Goal: Task Accomplishment & Management: Complete application form

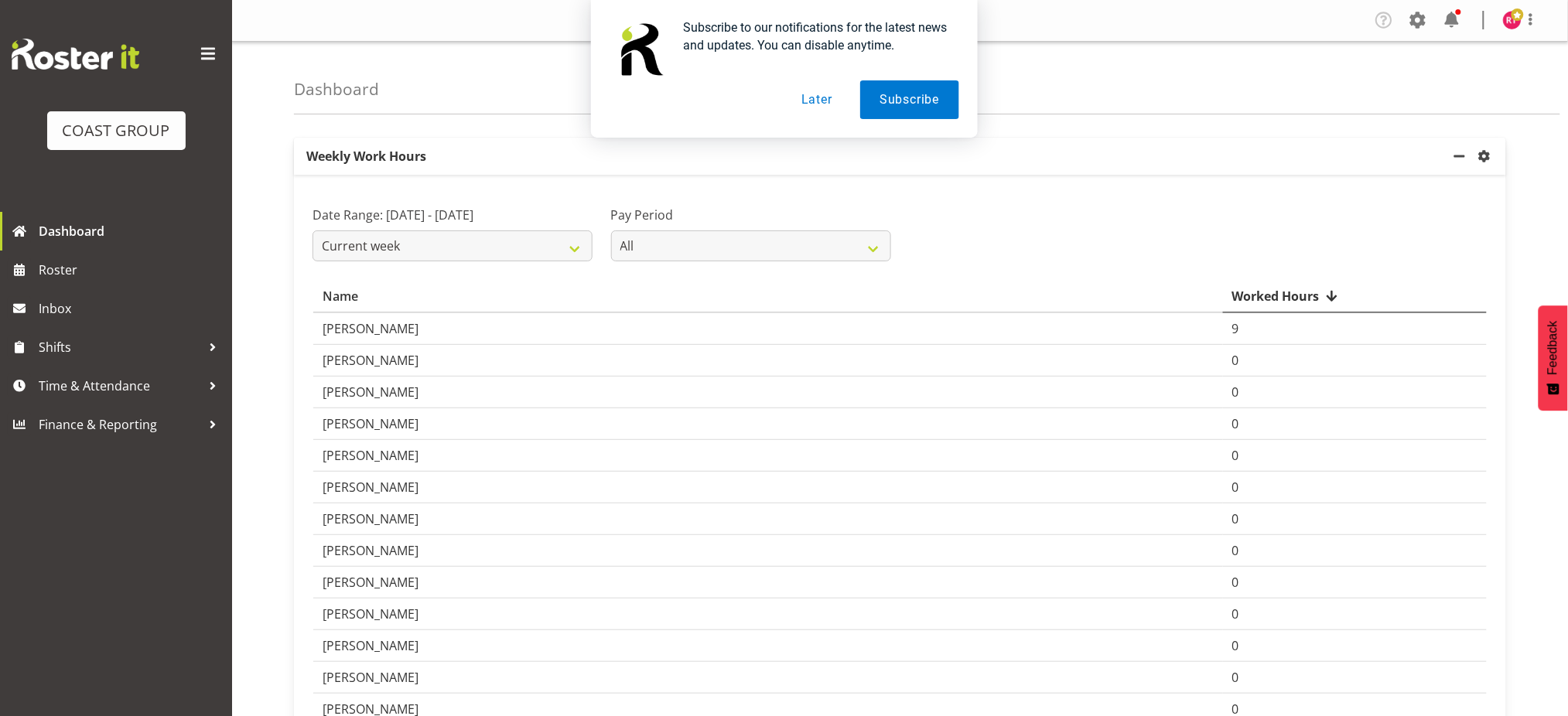
click at [830, 102] on button "Later" at bounding box center [816, 100] width 70 height 39
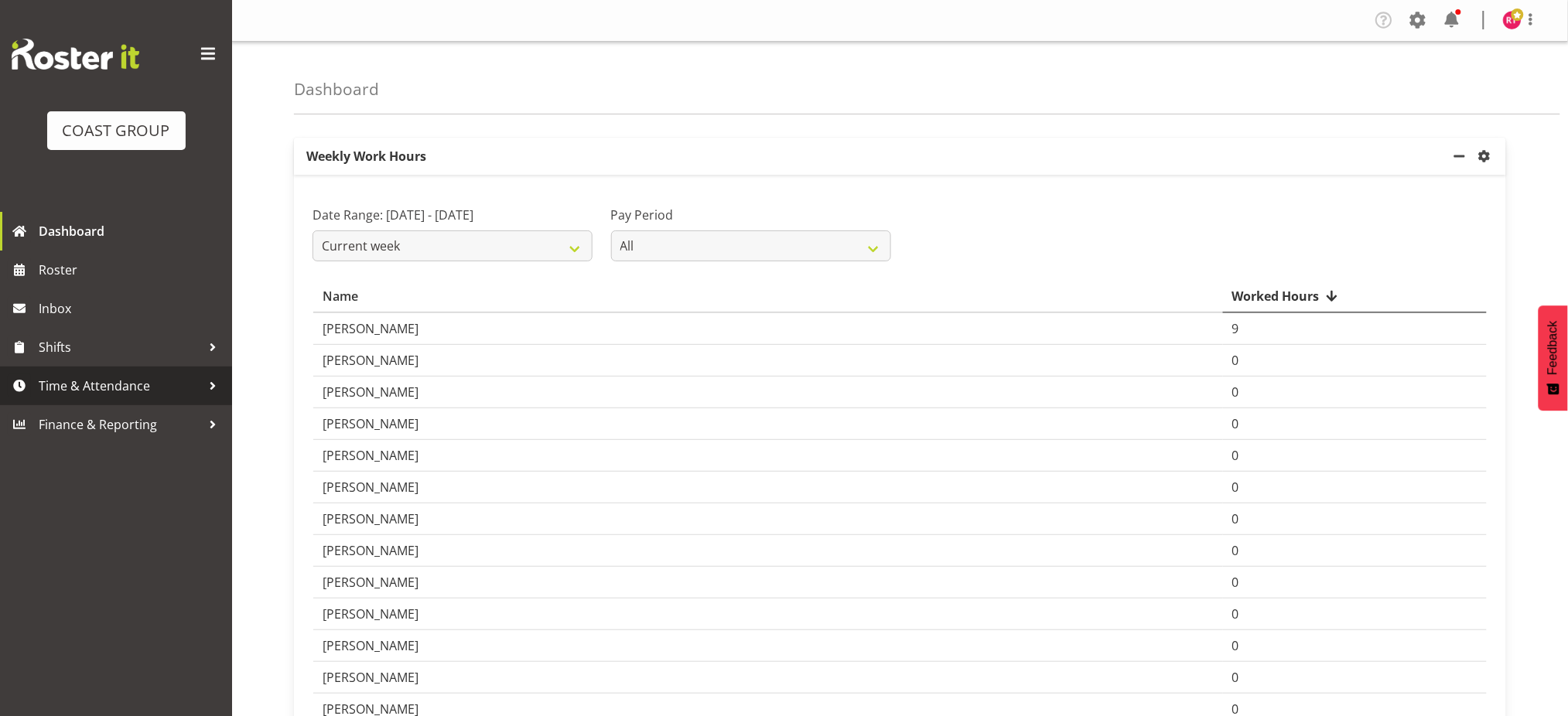
drag, startPoint x: 72, startPoint y: 382, endPoint x: 68, endPoint y: 392, distance: 10.8
click at [72, 383] on span "Time & Attendance" at bounding box center [120, 386] width 162 height 23
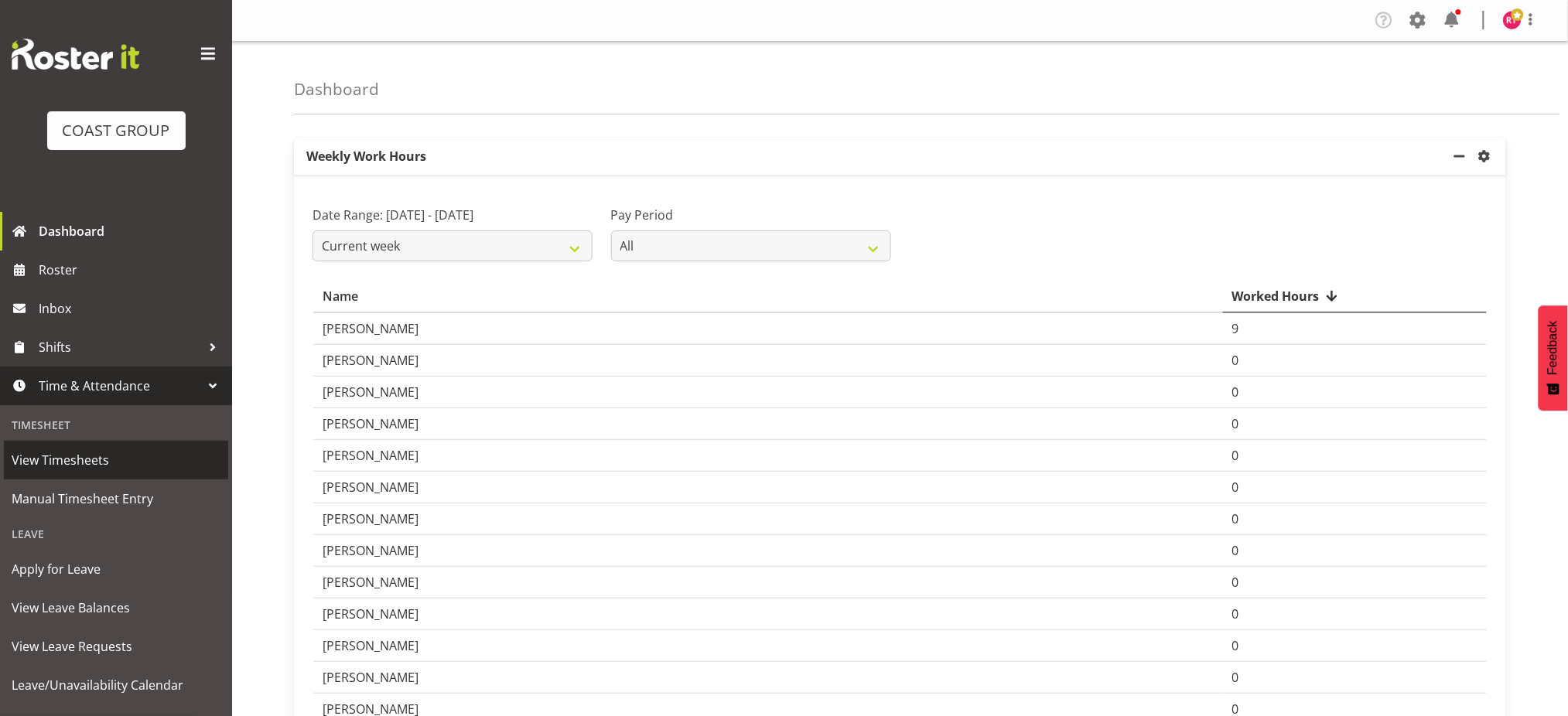
click at [77, 459] on span "View Timesheets" at bounding box center [116, 460] width 208 height 23
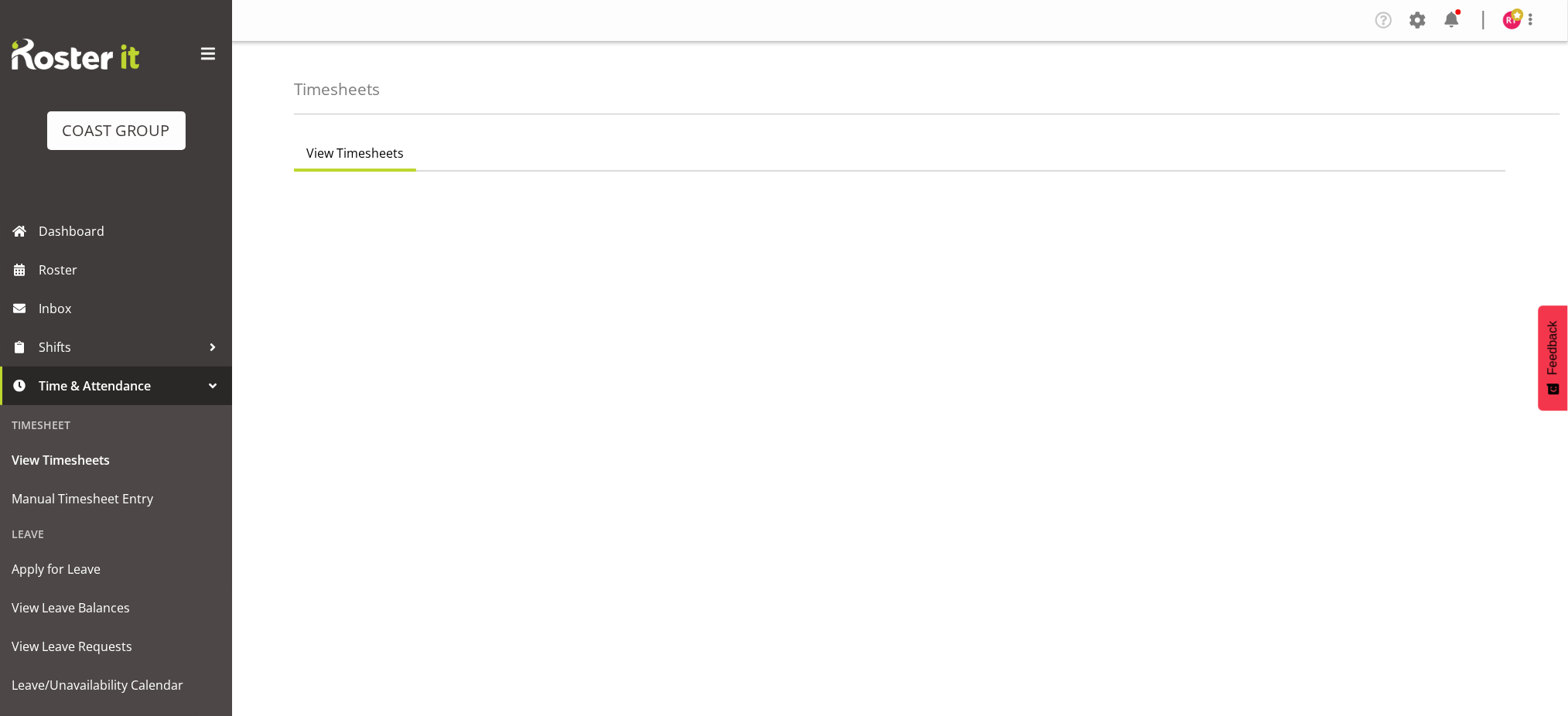
select select "7"
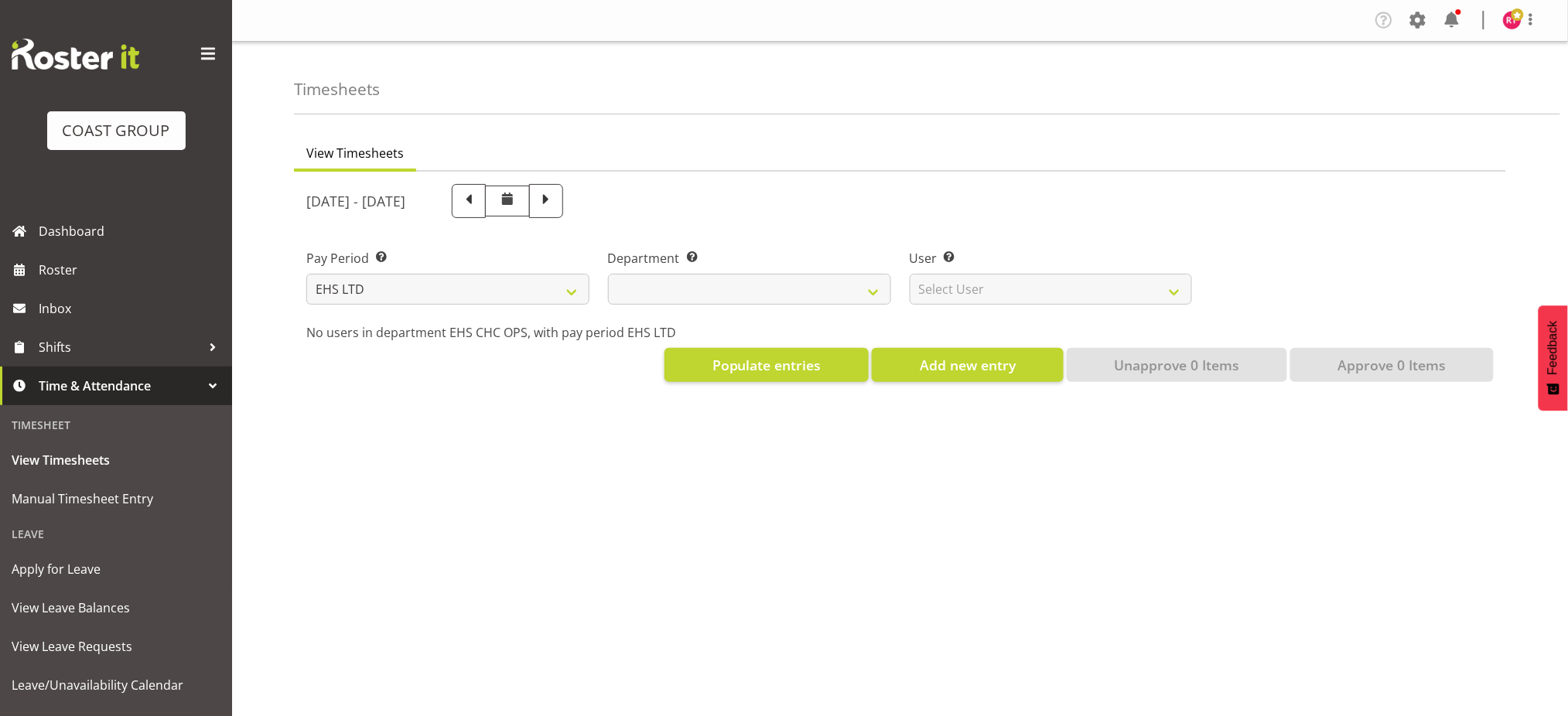
select select
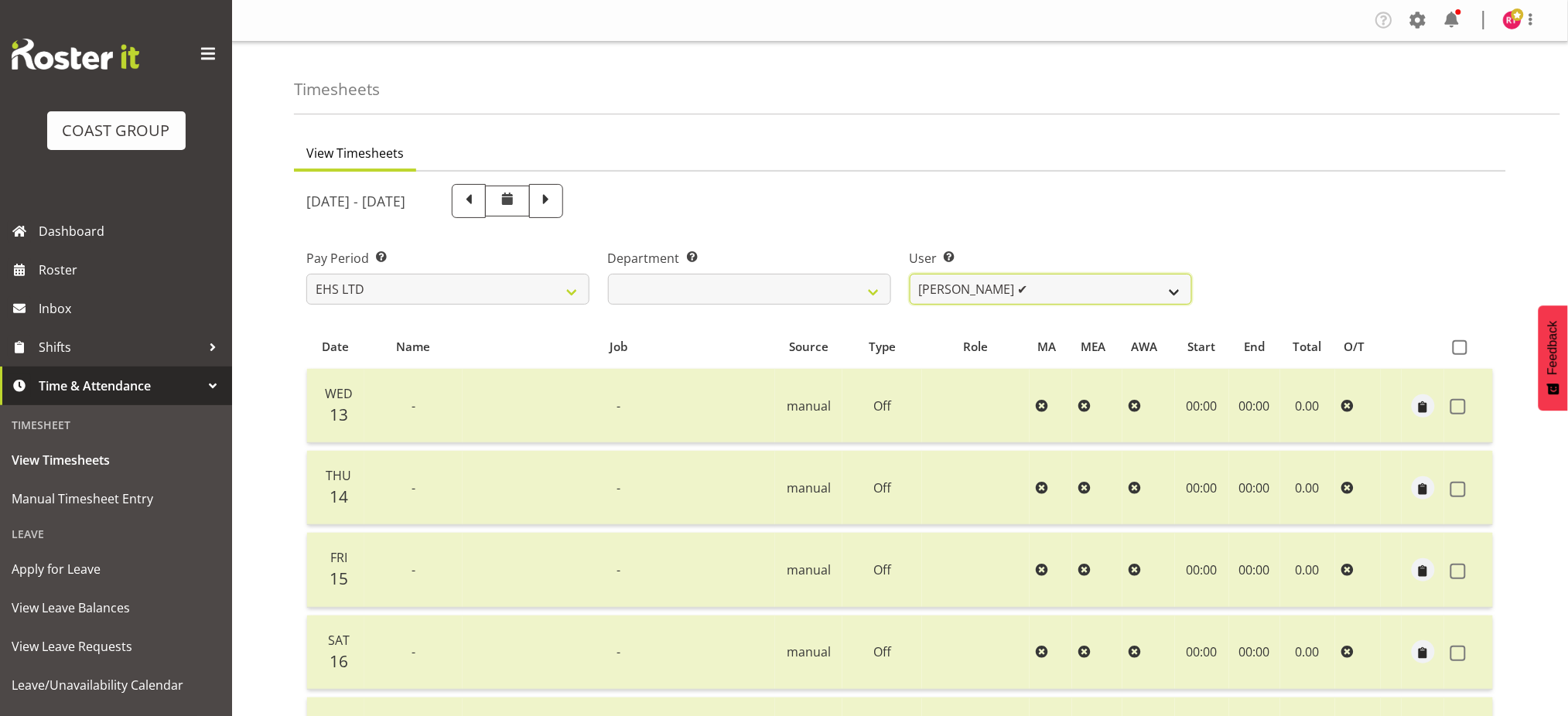
click at [1006, 280] on select "Aminio Fonongaloa-Lolohea ✔ David Wiseman ✔ George Unsworth ✔ Keegan Thomas ✔ M…" at bounding box center [1051, 289] width 283 height 31
click at [909, 274] on select "Aminio Fonongaloa-Lolohea ✔ David Wiseman ✔ George Unsworth ✔ Keegan Thomas ✔ M…" at bounding box center [1051, 289] width 283 height 31
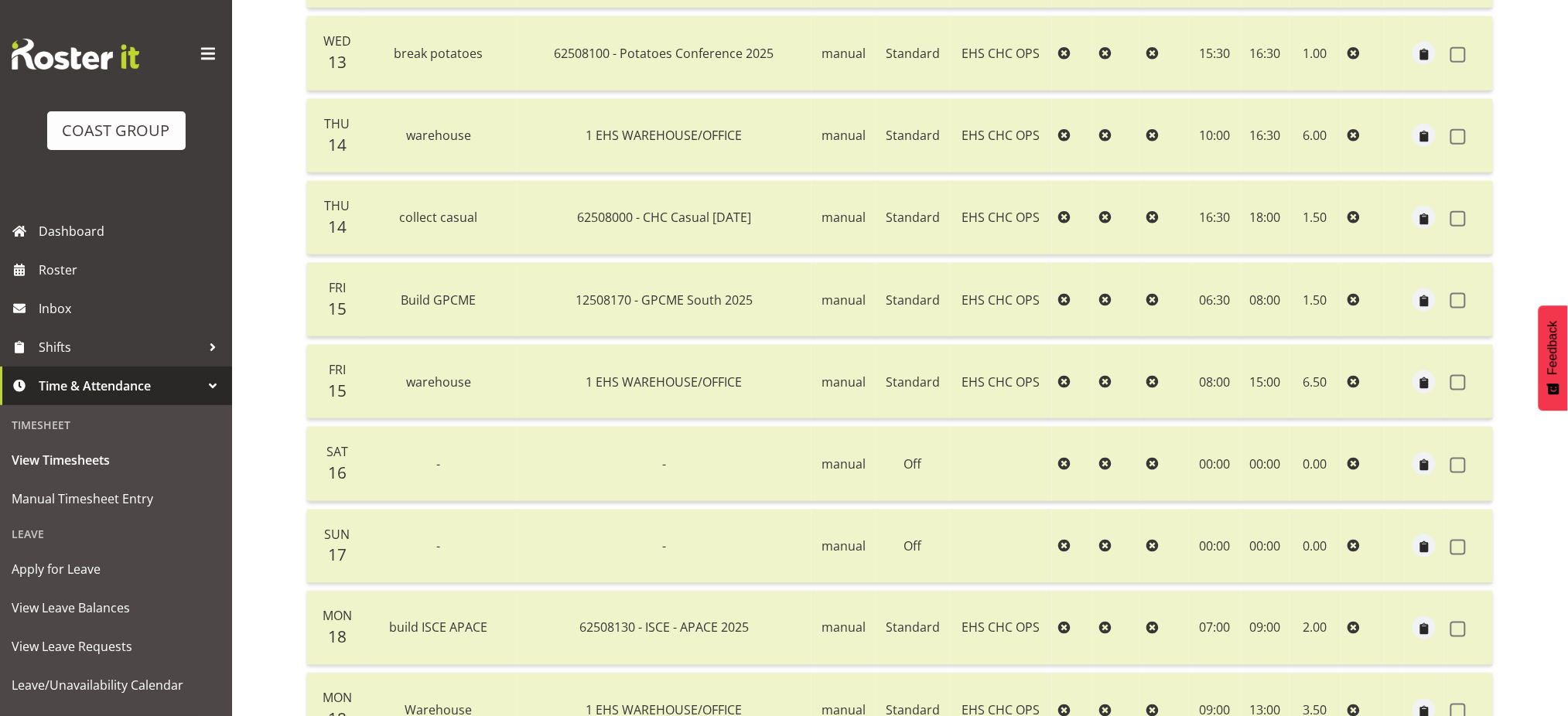
scroll to position [525, 0]
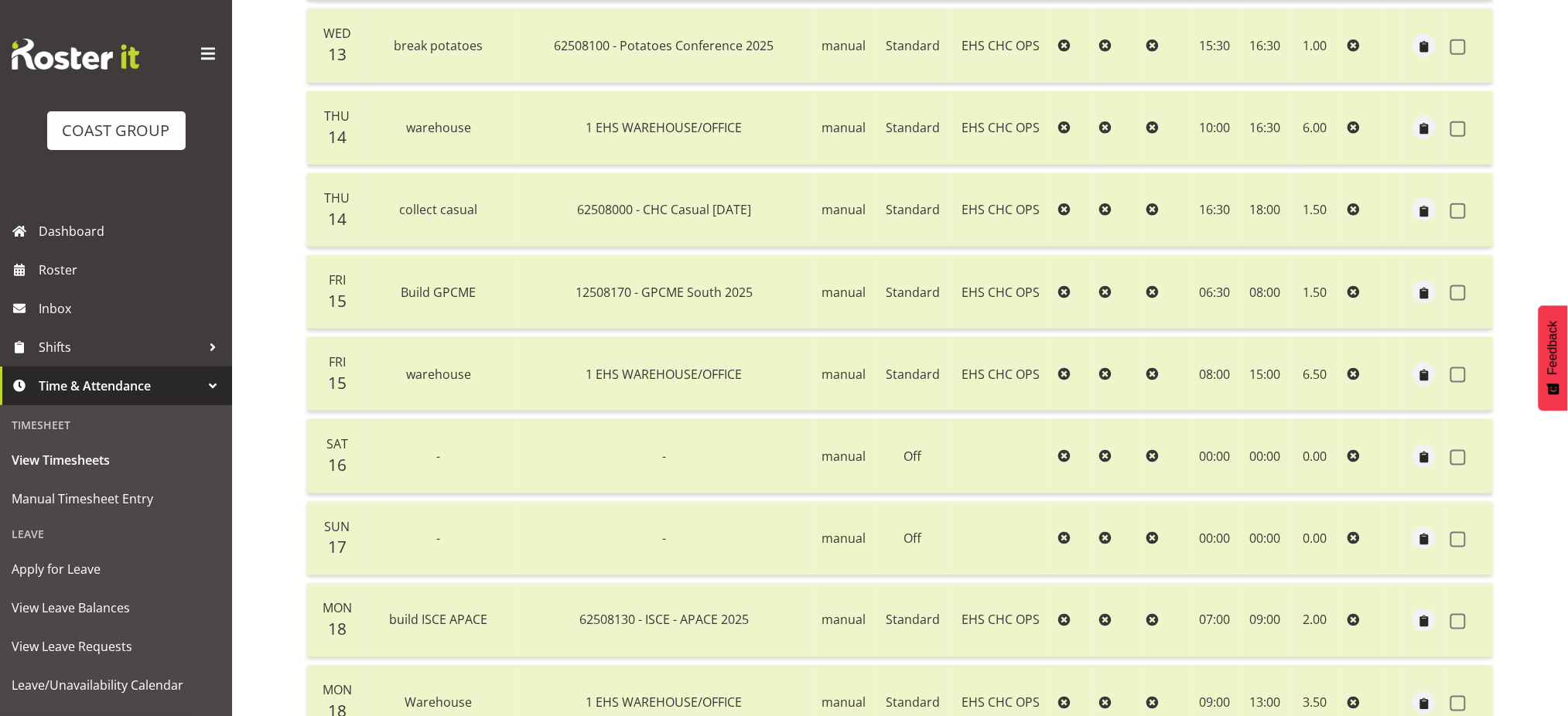
click at [1541, 226] on div "View Timesheets August 13th - August 19th 2025 Pay Period Select which pay peri…" at bounding box center [931, 308] width 1274 height 1415
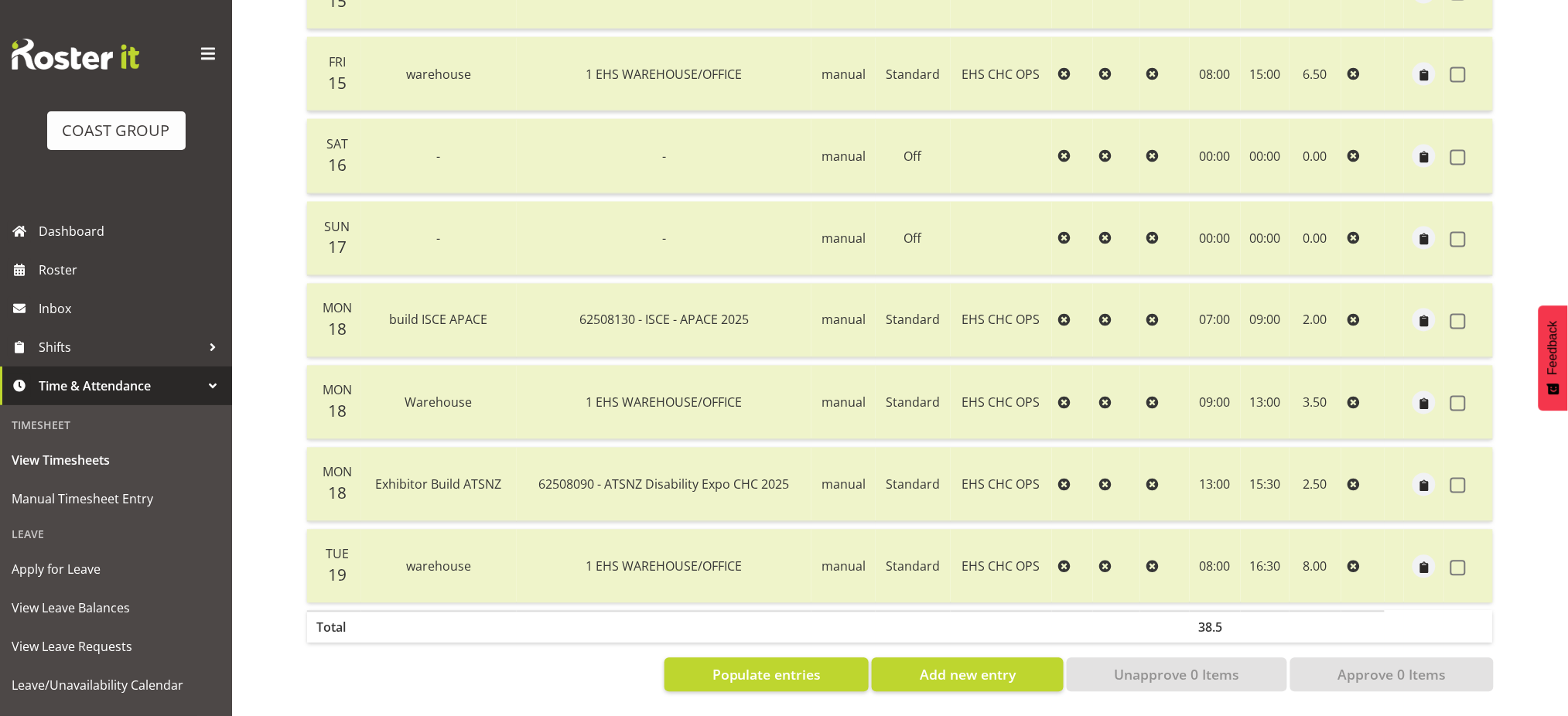
scroll to position [834, 0]
click at [1423, 478] on span "button" at bounding box center [1424, 487] width 18 height 18
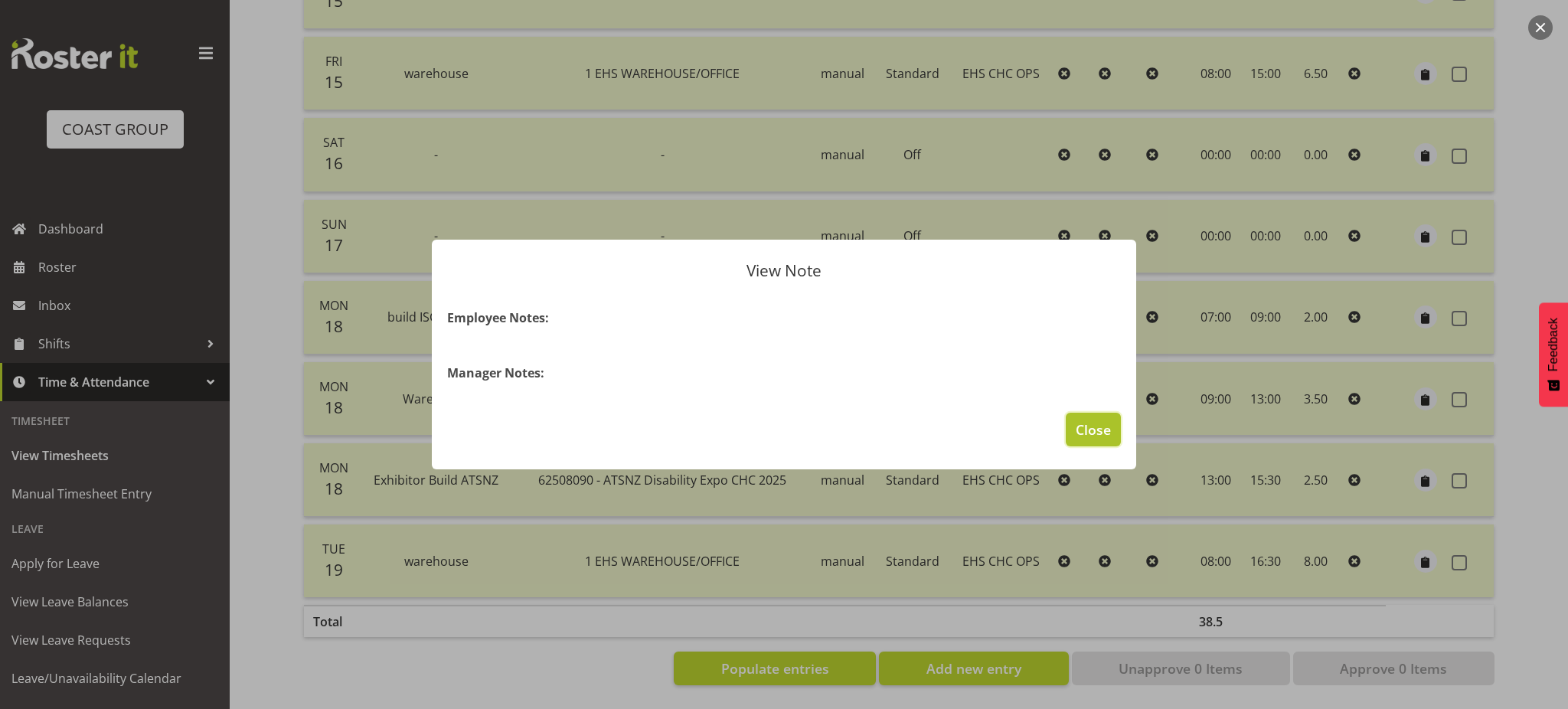
click at [1110, 436] on span "Close" at bounding box center [1093, 430] width 36 height 20
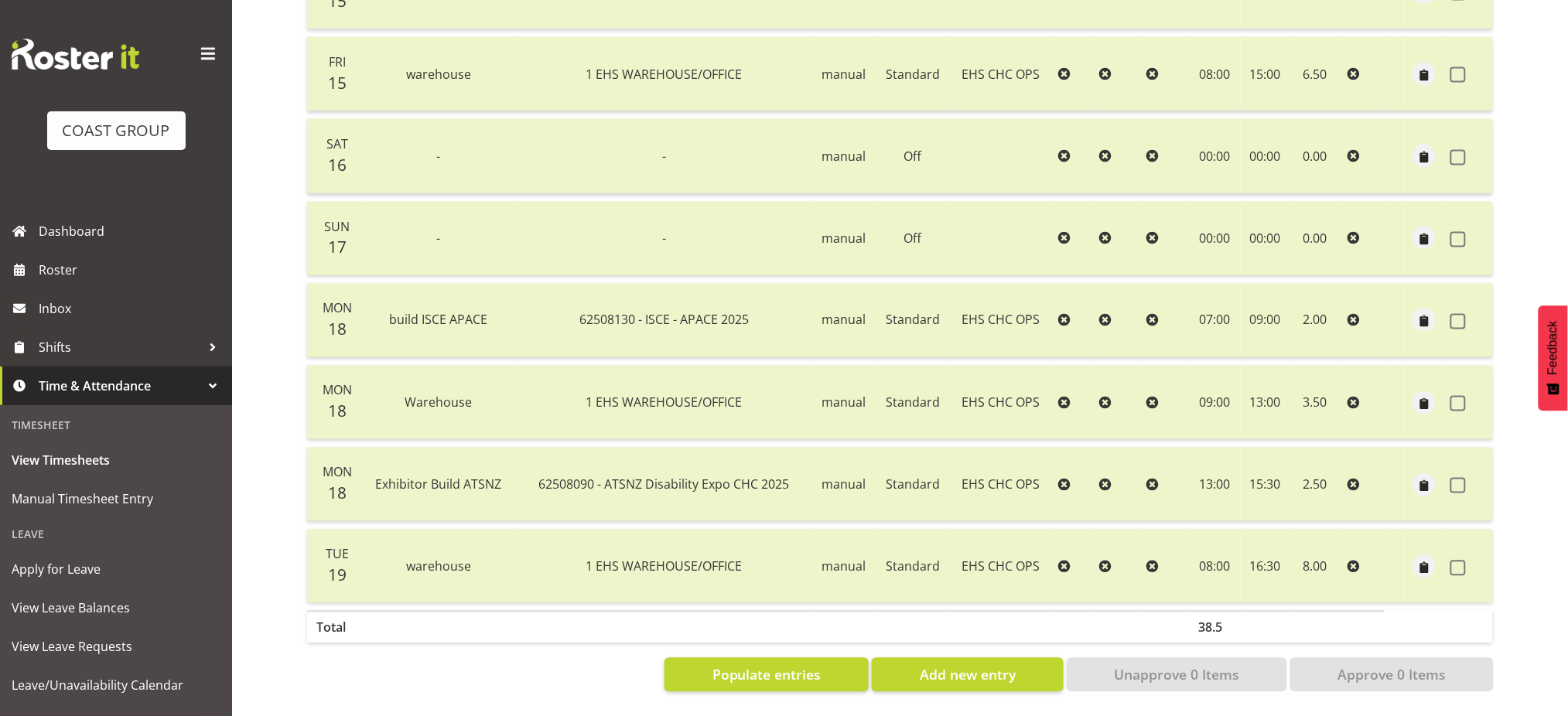
click at [1268, 472] on td "15:30" at bounding box center [1265, 485] width 49 height 74
click at [1418, 479] on span "button" at bounding box center [1424, 487] width 18 height 18
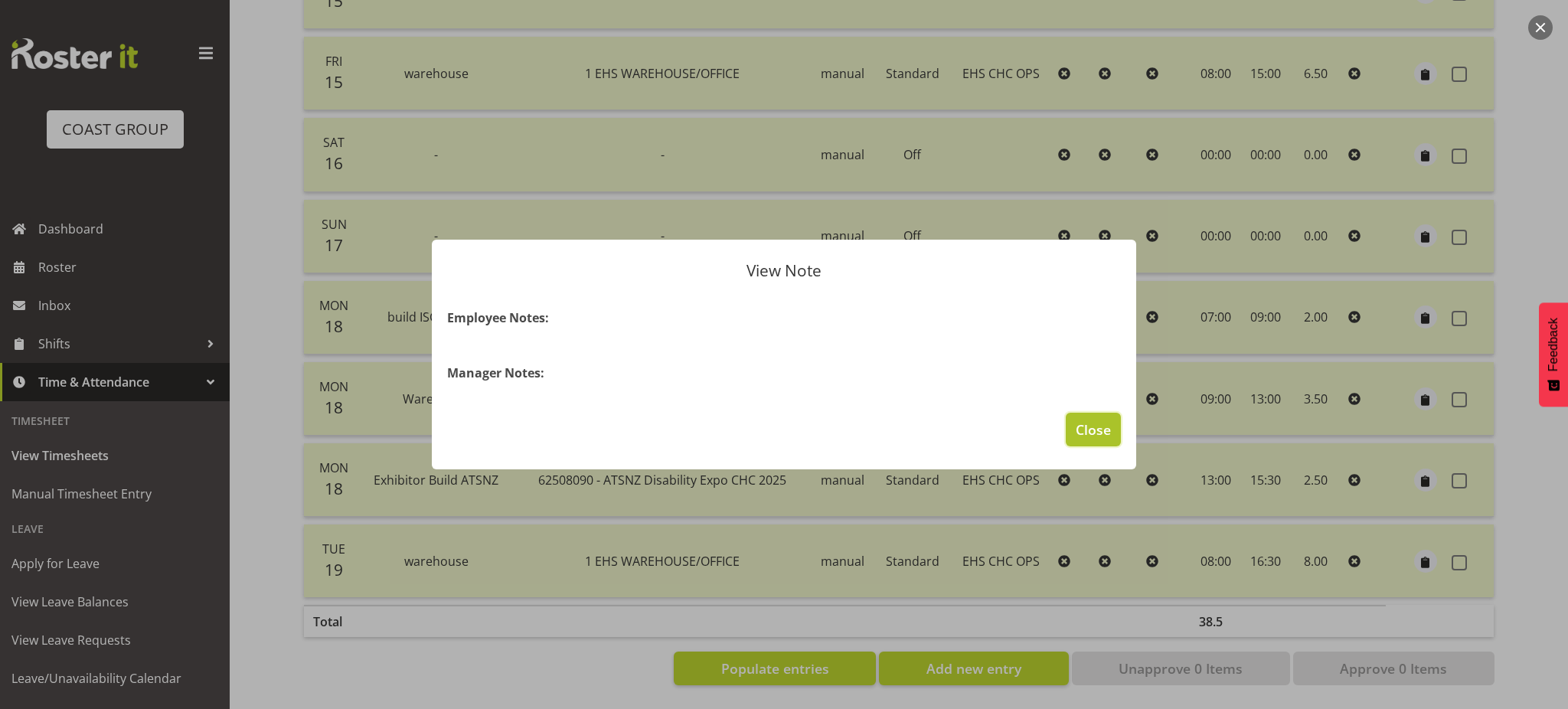
click at [1094, 431] on span "Close" at bounding box center [1093, 430] width 36 height 20
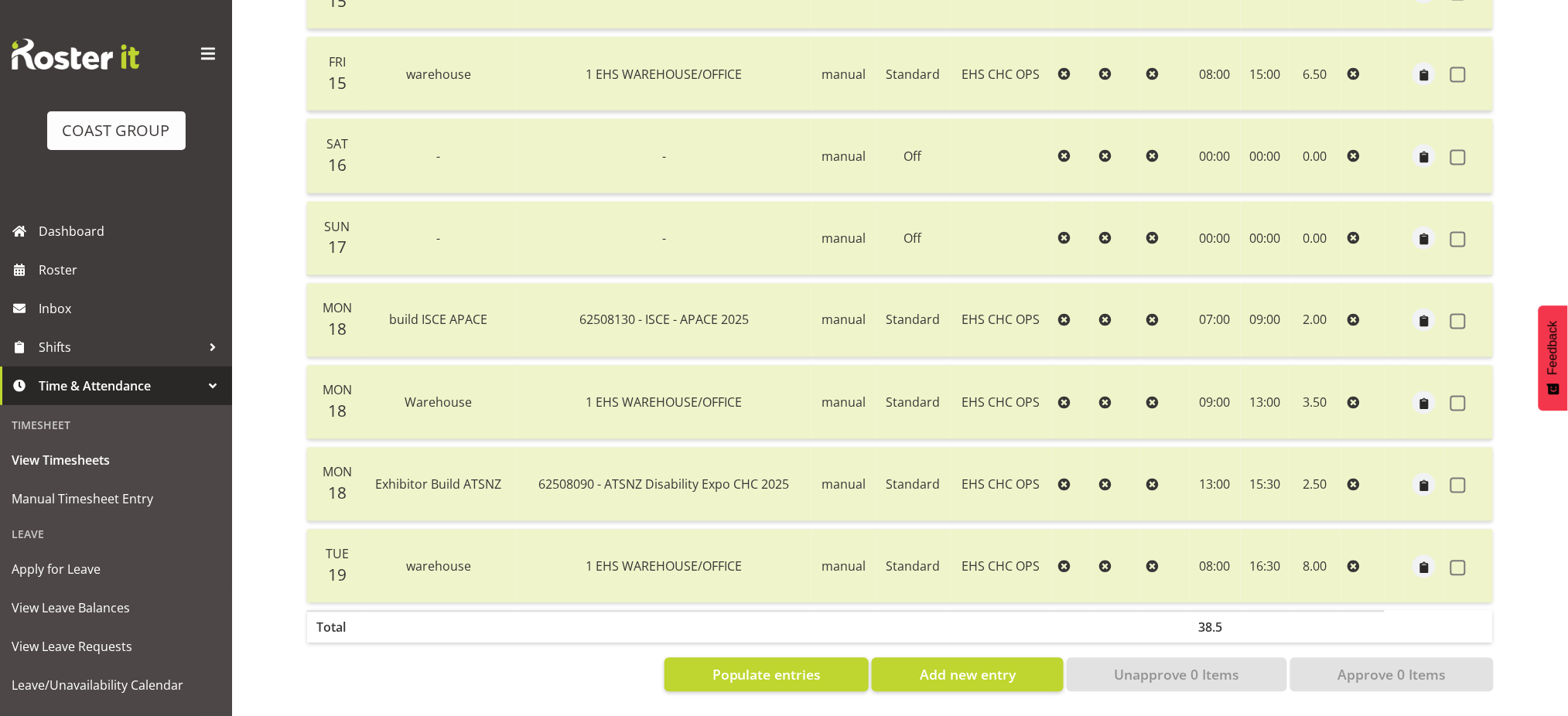
click at [926, 471] on td "Standard" at bounding box center [912, 485] width 75 height 74
click at [461, 477] on span "Exhibitor Build ATSNZ" at bounding box center [439, 485] width 126 height 17
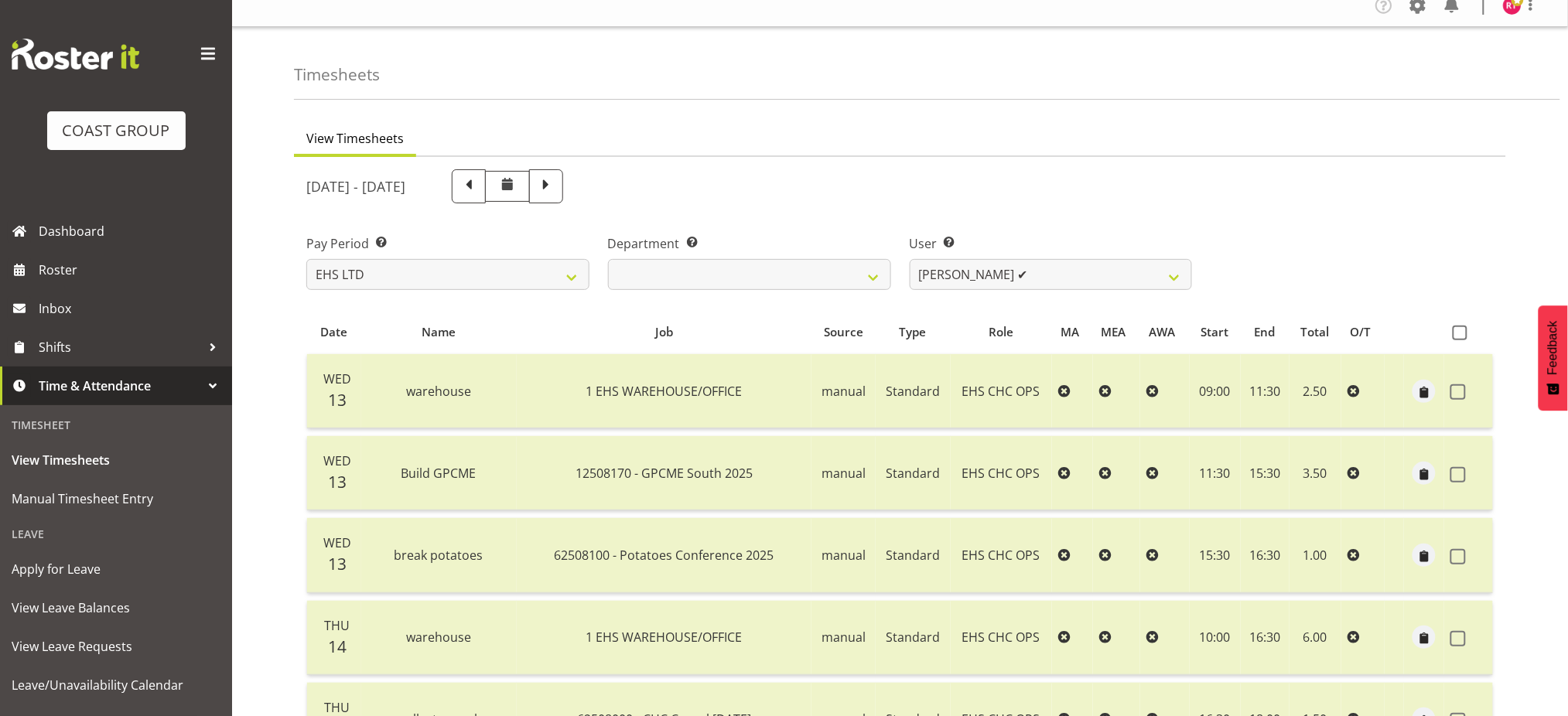
scroll to position [0, 0]
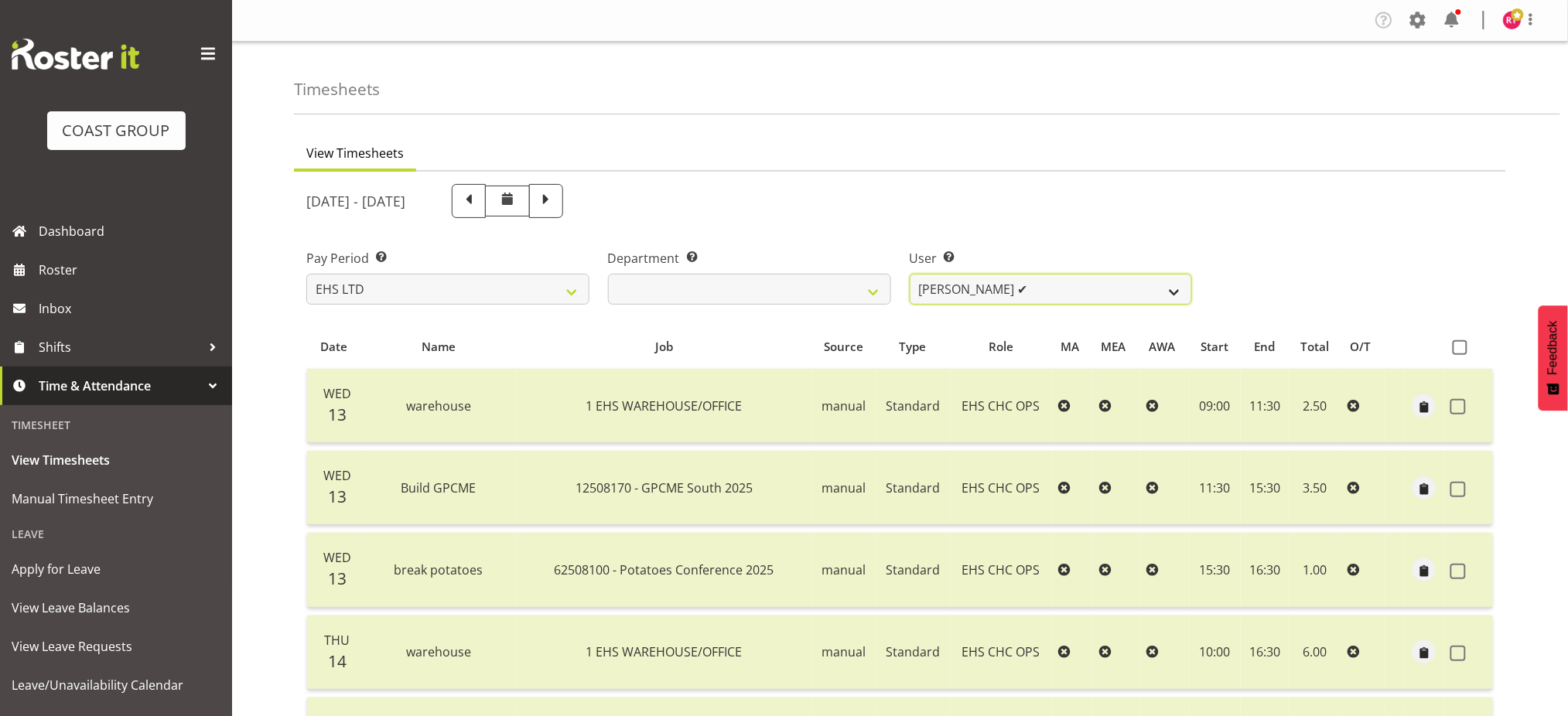
click at [1003, 288] on select "Aminio Fonongaloa-Lolohea ✔ David Wiseman ✔ George Unsworth ✔ Keegan Thomas ✔ M…" at bounding box center [1051, 289] width 283 height 31
click at [909, 274] on select "Aminio Fonongaloa-Lolohea ✔ David Wiseman ✔ George Unsworth ✔ Keegan Thomas ✔ M…" at bounding box center [1051, 289] width 283 height 31
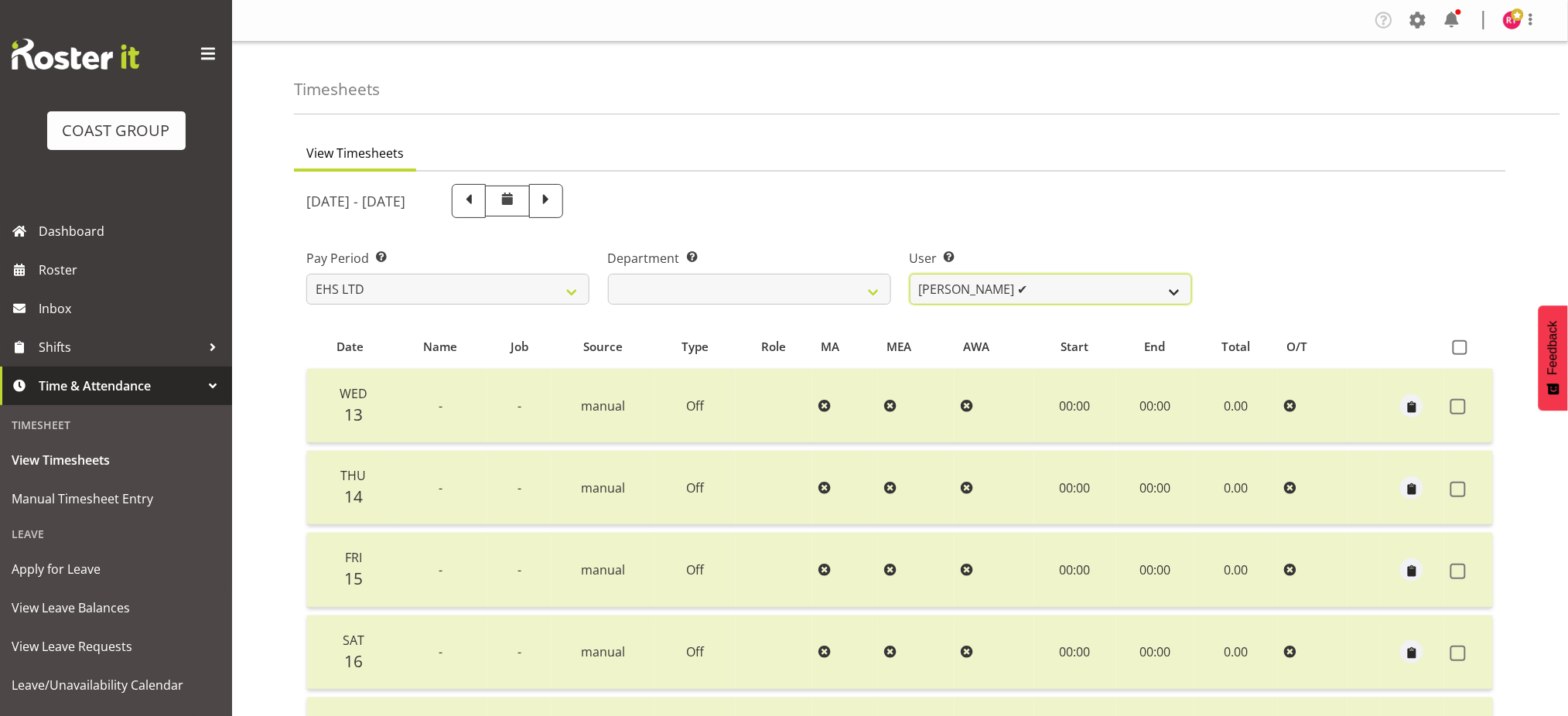
click at [1051, 292] on select "Aminio Fonongaloa-Lolohea ✔ David Wiseman ✔ George Unsworth ✔ Keegan Thomas ✔ M…" at bounding box center [1051, 289] width 283 height 31
click at [909, 274] on select "Aminio Fonongaloa-Lolohea ✔ David Wiseman ✔ George Unsworth ✔ Keegan Thomas ✔ M…" at bounding box center [1051, 289] width 283 height 31
click at [1074, 300] on select "Aminio Fonongaloa-Lolohea ✔ David Wiseman ✔ George Unsworth ✔ Keegan Thomas ✔ M…" at bounding box center [1051, 289] width 283 height 31
click at [1068, 264] on label "User Select user. Note: This is filtered down by the previous two drop-down ite…" at bounding box center [1051, 258] width 283 height 19
click at [1067, 282] on select "Aminio Fonongaloa-Lolohea ✔ David Wiseman ✔ George Unsworth ✔ Keegan Thomas ✔ M…" at bounding box center [1051, 289] width 283 height 31
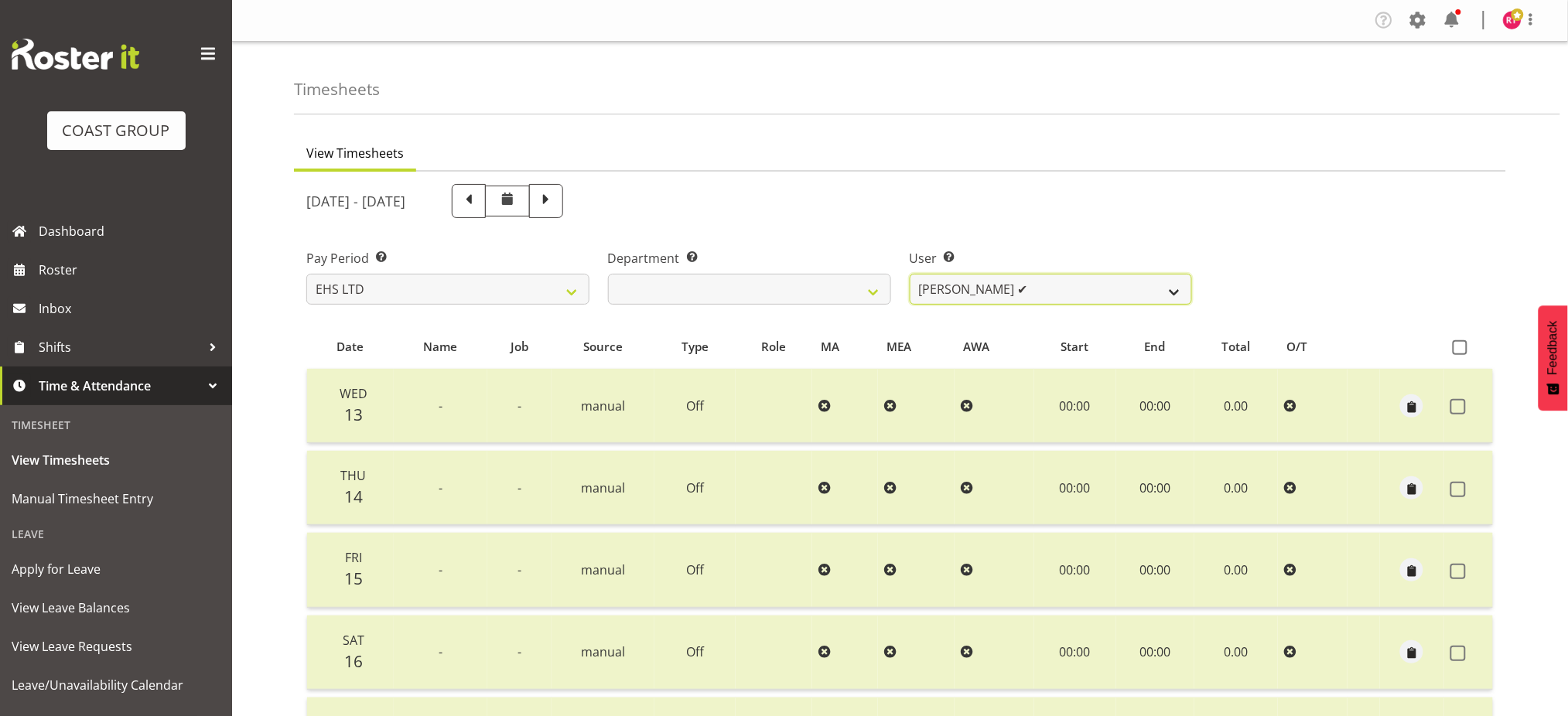
click at [909, 274] on select "Aminio Fonongaloa-Lolohea ✔ David Wiseman ✔ George Unsworth ✔ Keegan Thomas ✔ M…" at bounding box center [1051, 289] width 283 height 31
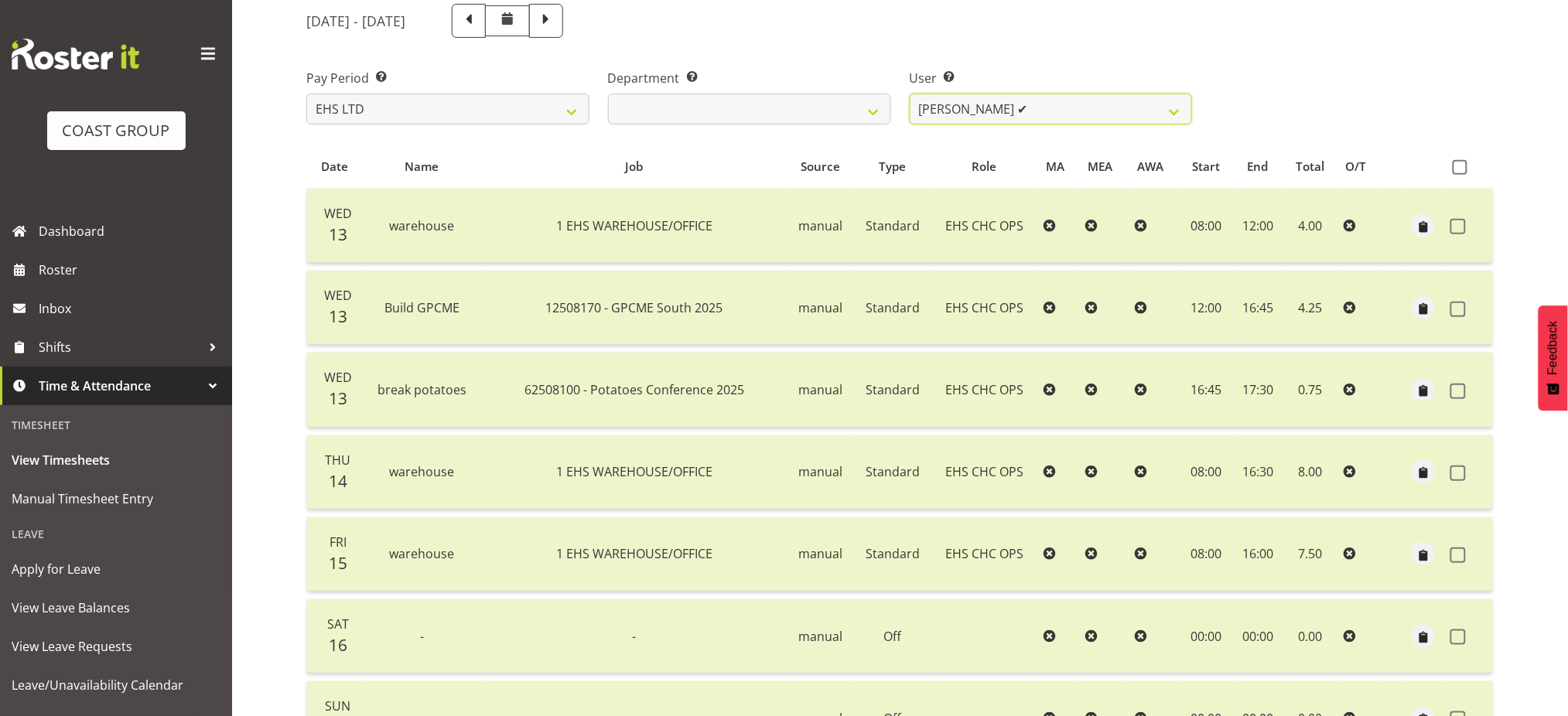
scroll to position [176, 0]
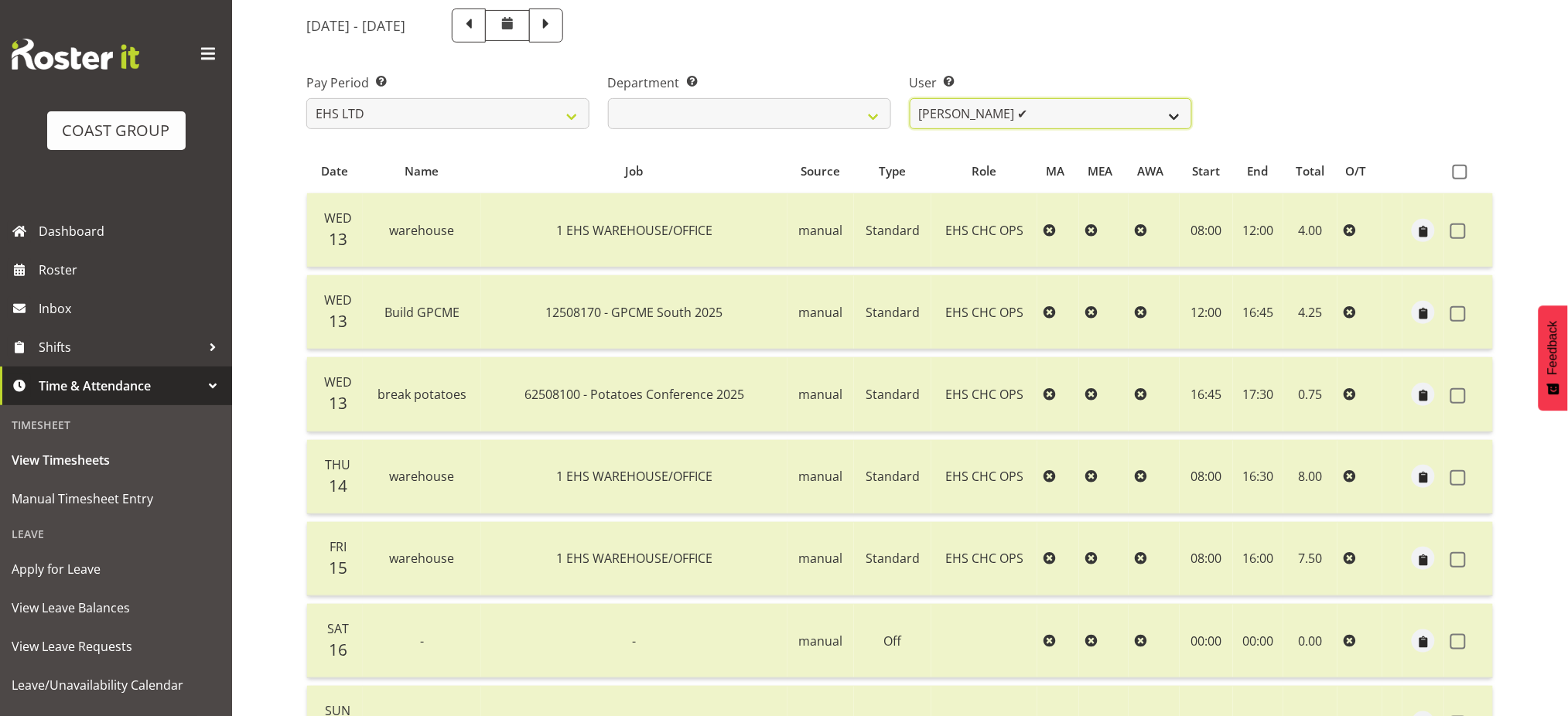
click at [1077, 120] on select "Aminio Fonongaloa-Lolohea ✔ David Wiseman ✔ George Unsworth ✔ Keegan Thomas ✔ M…" at bounding box center [1051, 114] width 283 height 31
click at [909, 99] on select "Aminio Fonongaloa-Lolohea ✔ David Wiseman ✔ George Unsworth ✔ Keegan Thomas ✔ M…" at bounding box center [1051, 114] width 283 height 31
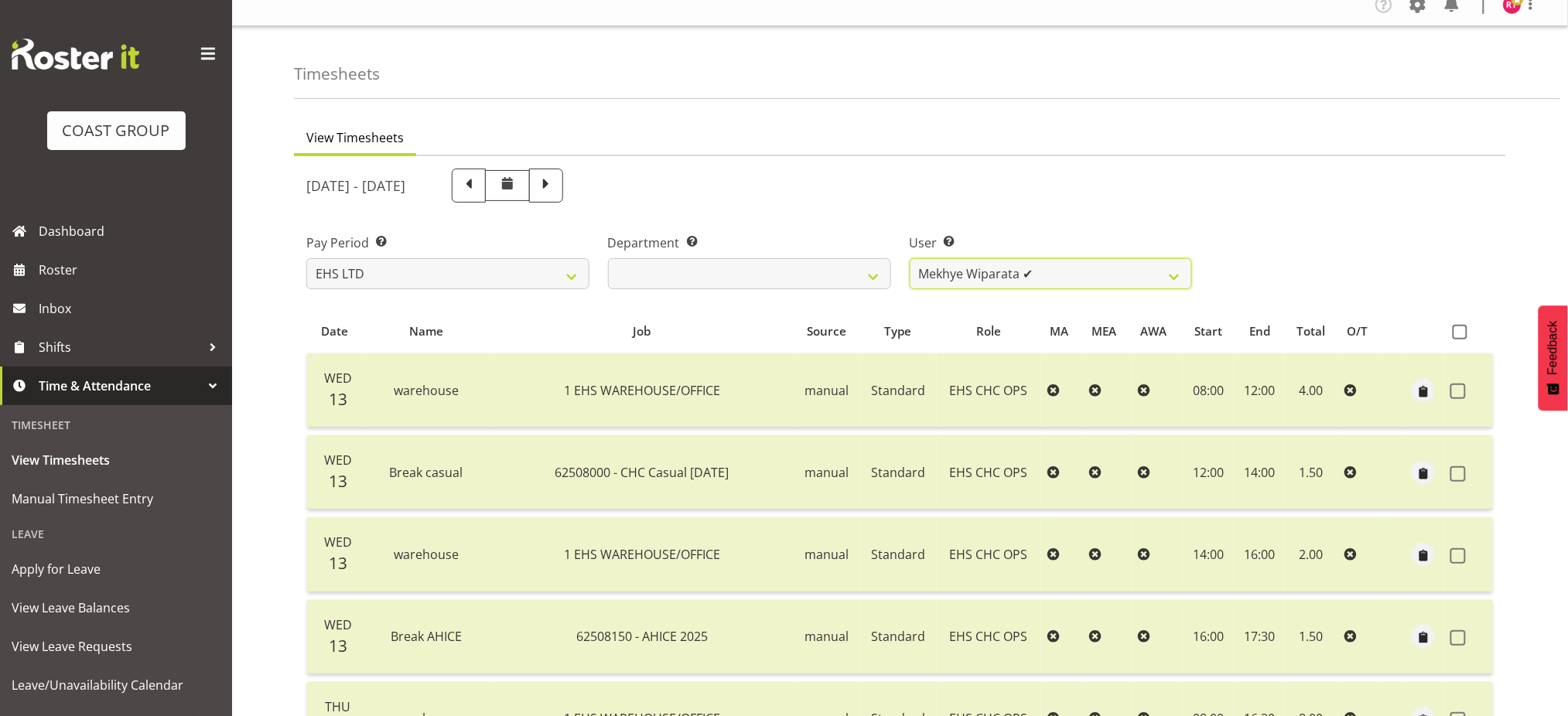
scroll to position [0, 0]
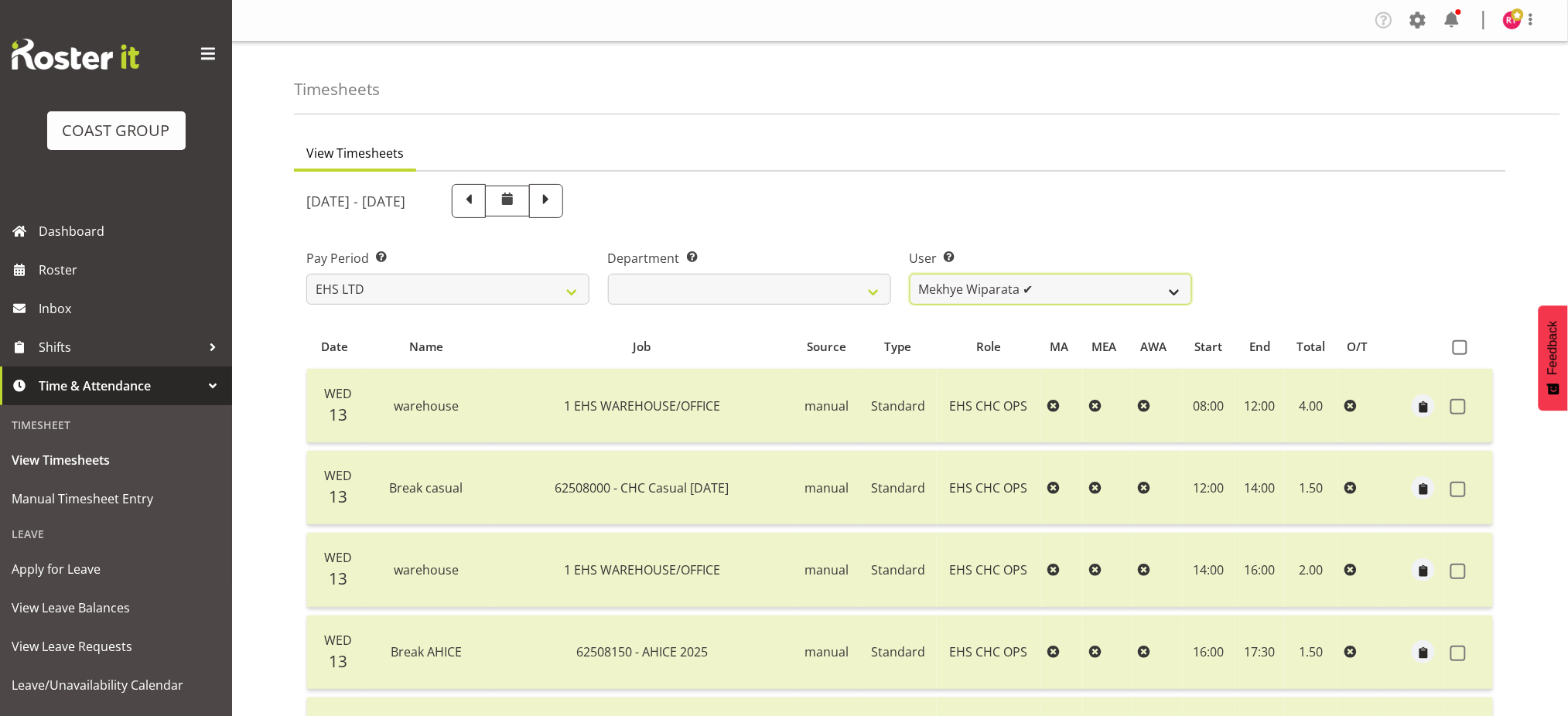
click at [1076, 286] on select "Aminio Fonongaloa-Lolohea ✔ David Wiseman ✔ George Unsworth ✔ Keegan Thomas ✔ M…" at bounding box center [1051, 289] width 283 height 31
click at [909, 274] on select "Aminio Fonongaloa-Lolohea ✔ David Wiseman ✔ George Unsworth ✔ Keegan Thomas ✔ M…" at bounding box center [1051, 289] width 283 height 31
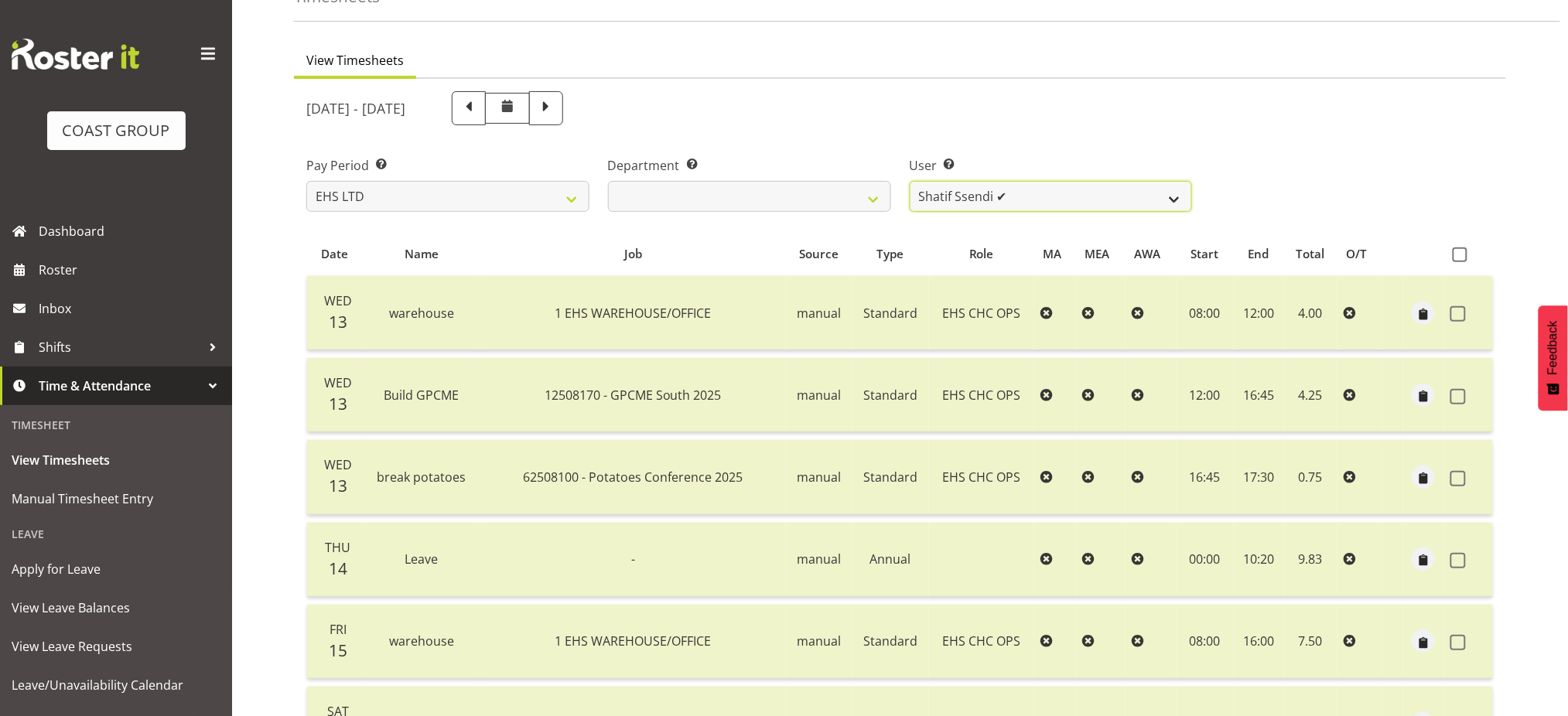
scroll to position [103, 0]
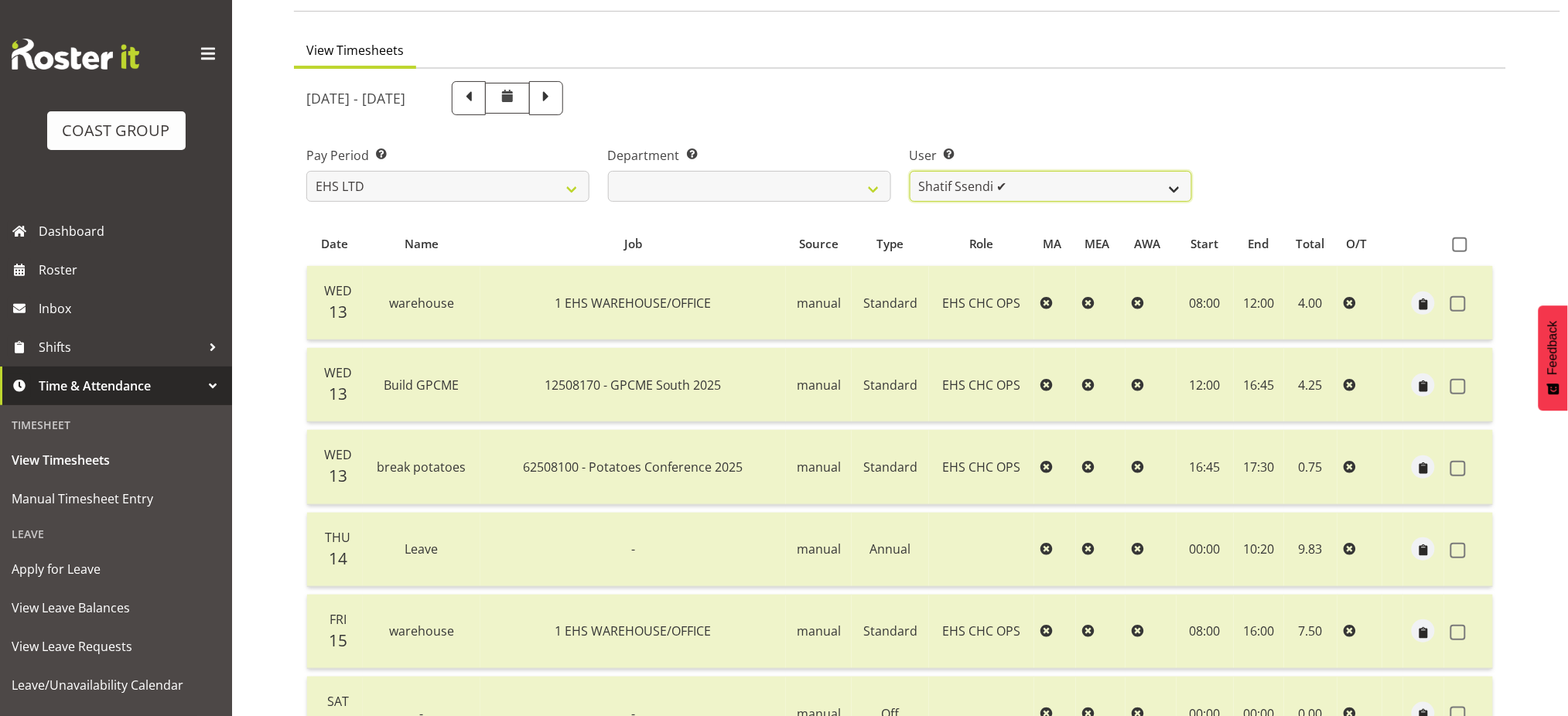
click at [1113, 178] on select "Aminio Fonongaloa-Lolohea ✔ David Wiseman ✔ George Unsworth ✔ Keegan Thomas ✔ M…" at bounding box center [1051, 185] width 283 height 31
click at [909, 171] on select "Aminio Fonongaloa-Lolohea ✔ David Wiseman ✔ George Unsworth ✔ Keegan Thomas ✔ M…" at bounding box center [1051, 185] width 283 height 31
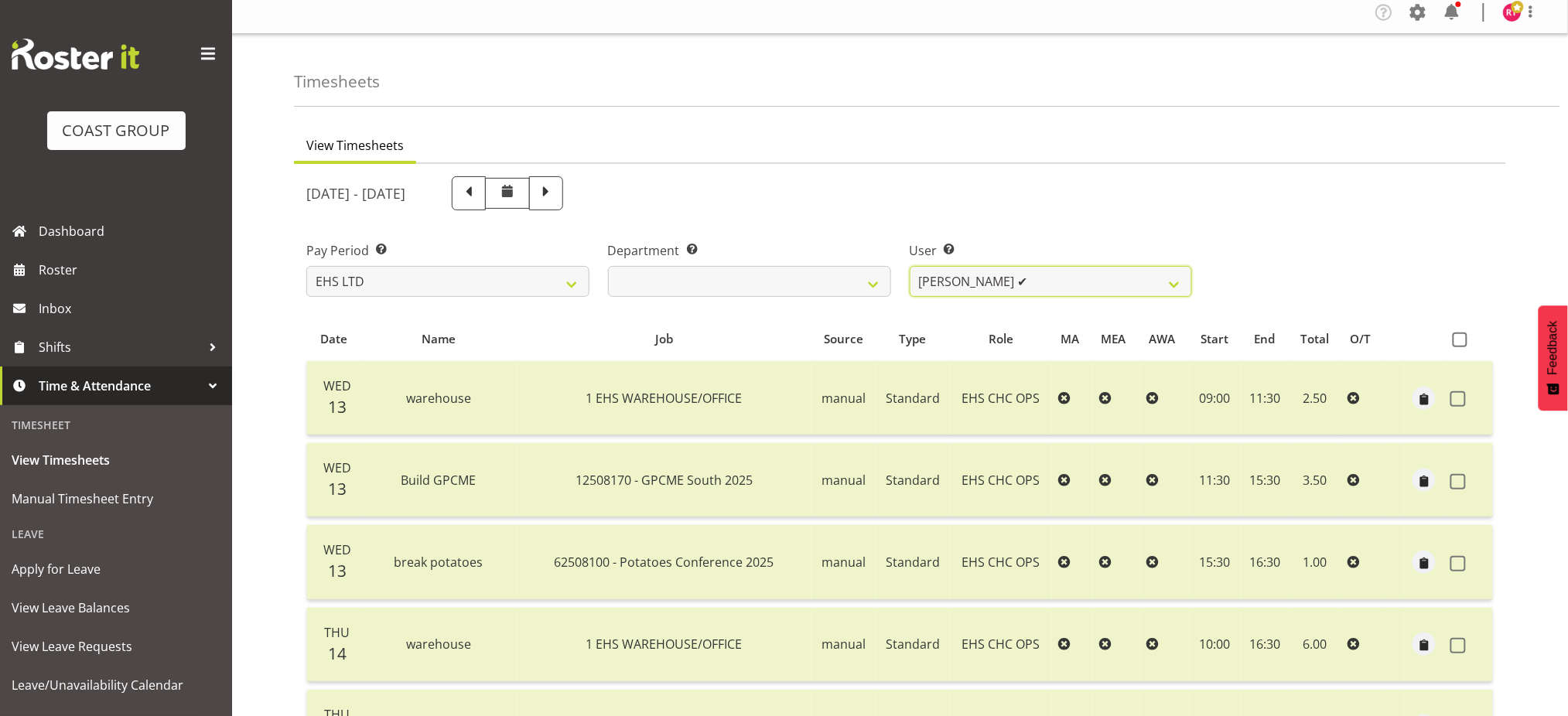
scroll to position [0, 0]
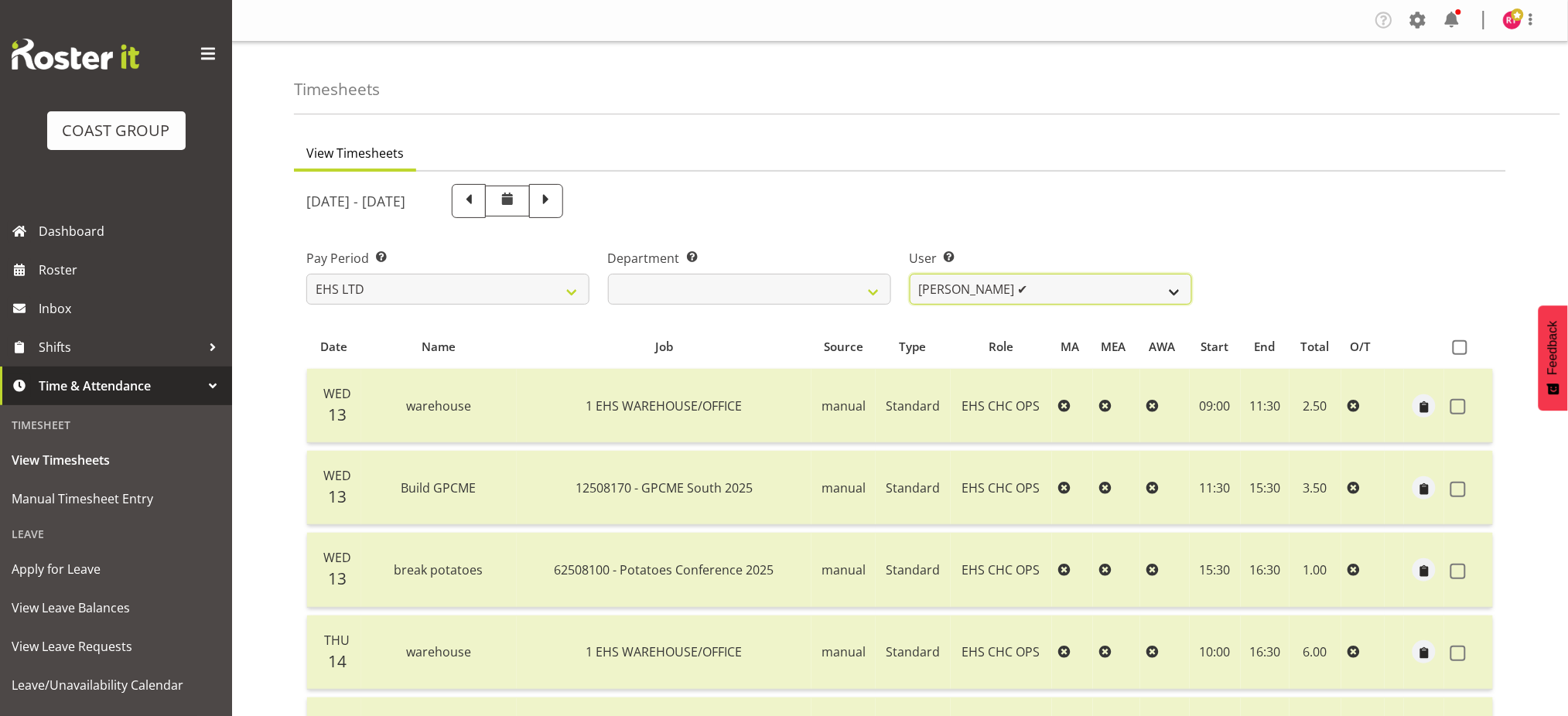
click at [966, 293] on select "Aminio Fonongaloa-Lolohea ✔ David Wiseman ✔ George Unsworth ✔ Keegan Thomas ✔ M…" at bounding box center [1051, 289] width 283 height 31
select select "11521"
click at [909, 274] on select "Aminio Fonongaloa-Lolohea ✔ David Wiseman ✔ George Unsworth ✔ Keegan Thomas ✔ M…" at bounding box center [1051, 289] width 283 height 31
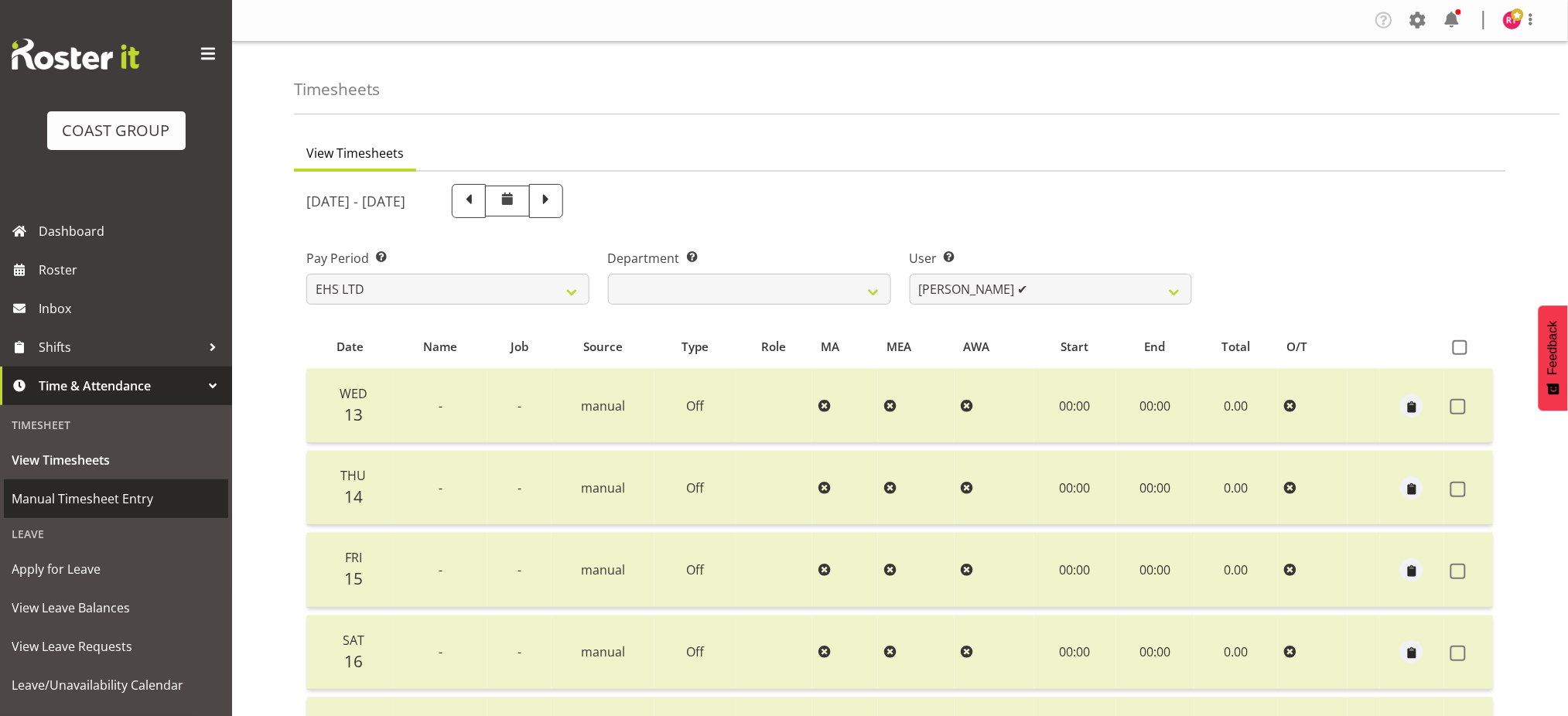
click at [78, 496] on span "Manual Timesheet Entry" at bounding box center [116, 499] width 208 height 23
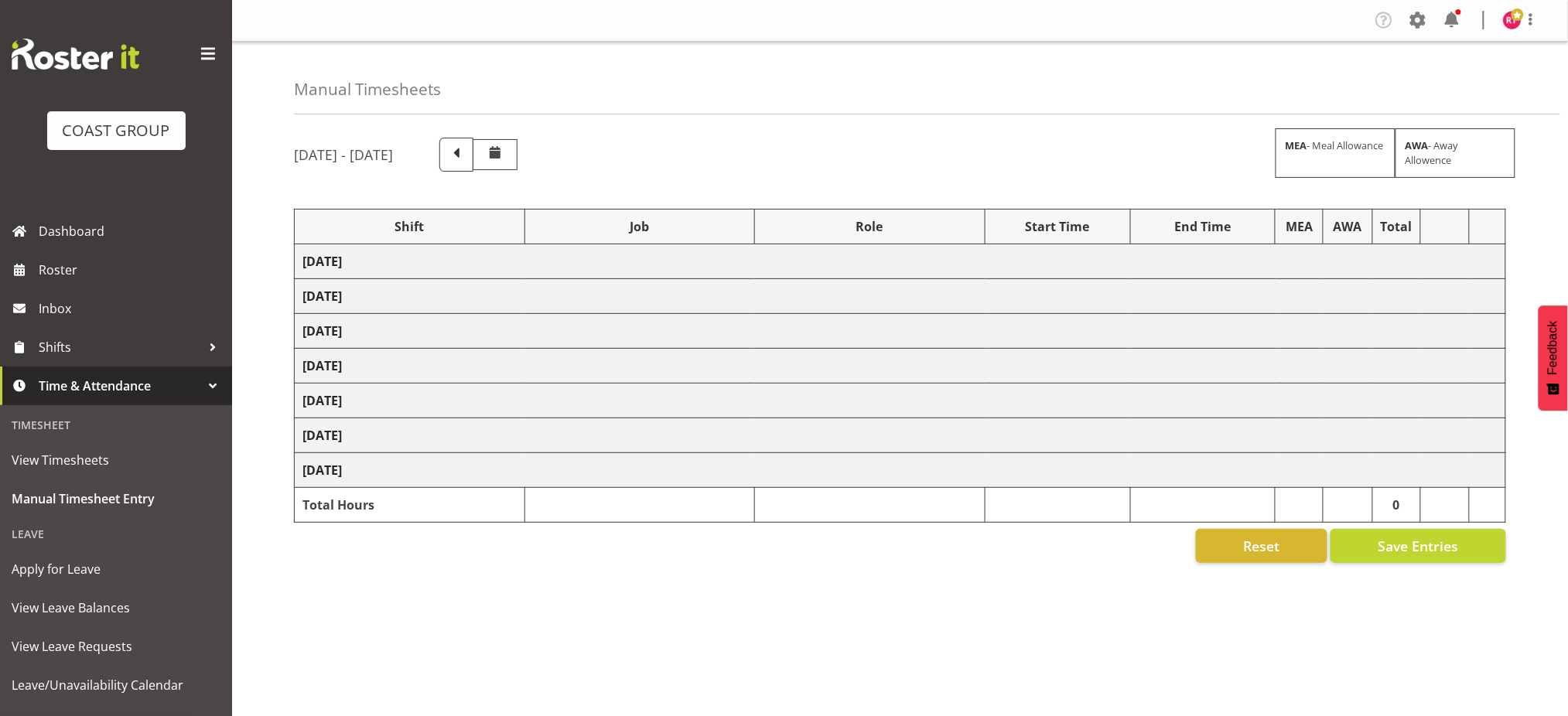
select select "80726"
select select "69"
select select "80727"
select select "9699"
select select "80728"
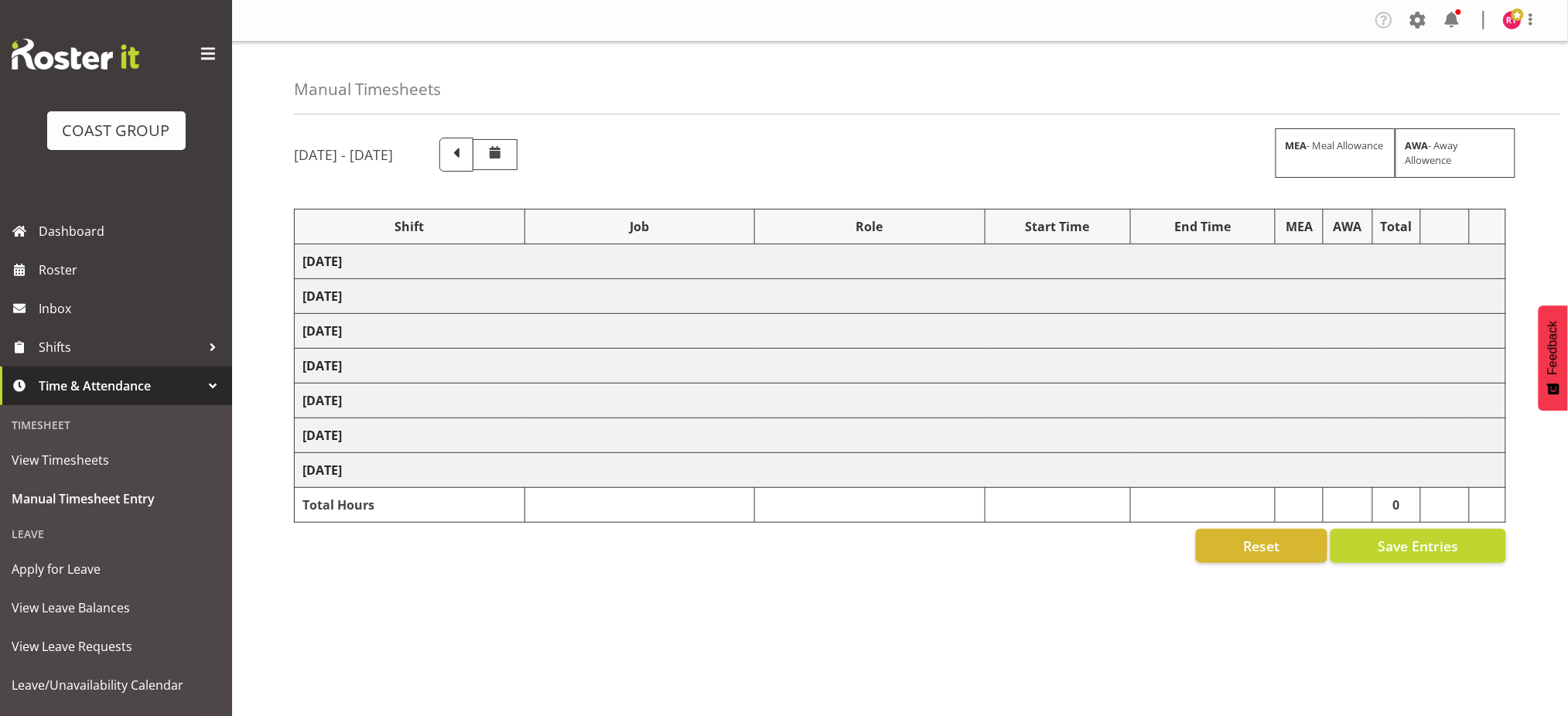
select select "69"
select select "80729"
select select "69"
select select "80730"
select select "10476"
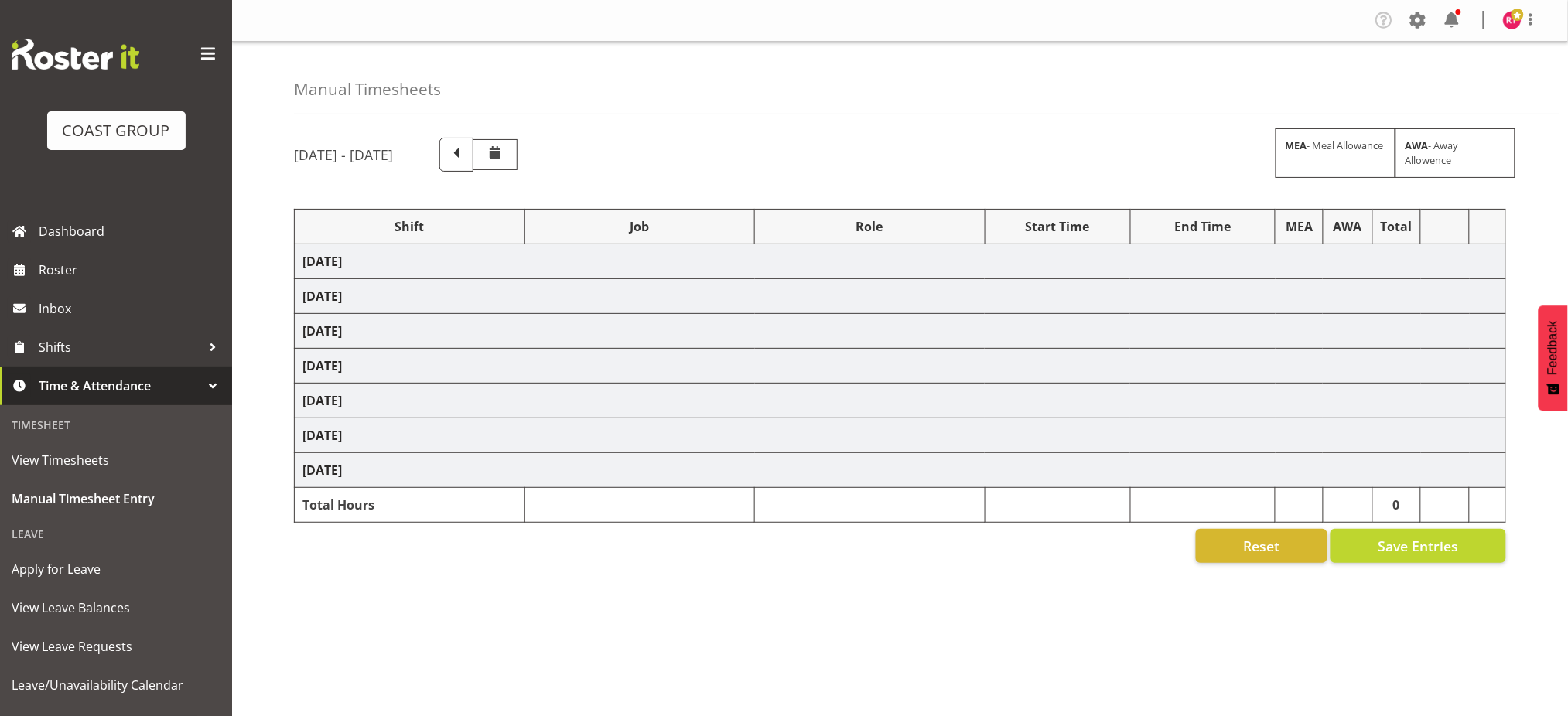
select select "80731"
select select "69"
select select "80732"
select select "9819"
select select "80733"
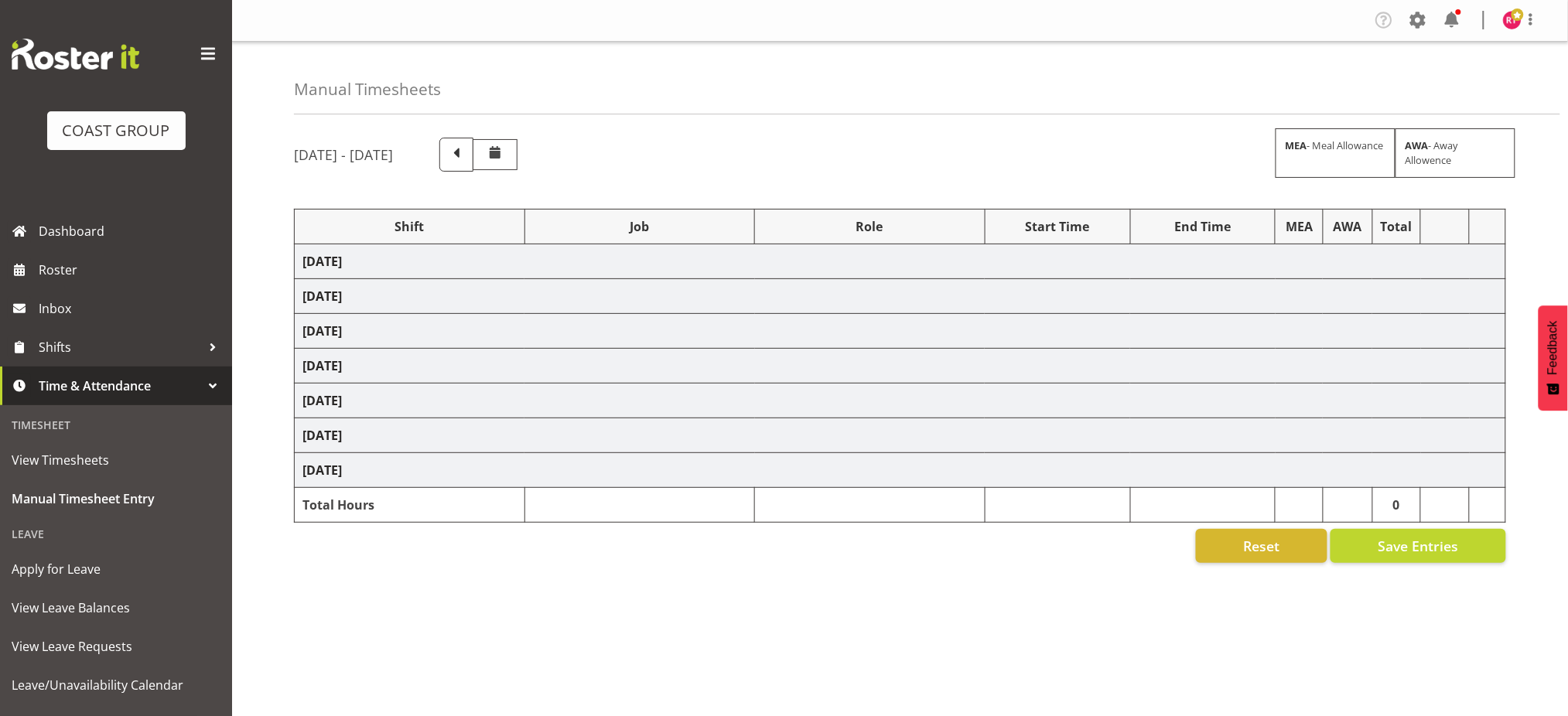
select select "10395"
select select "80734"
select select "10395"
select select "80736"
select select "10476"
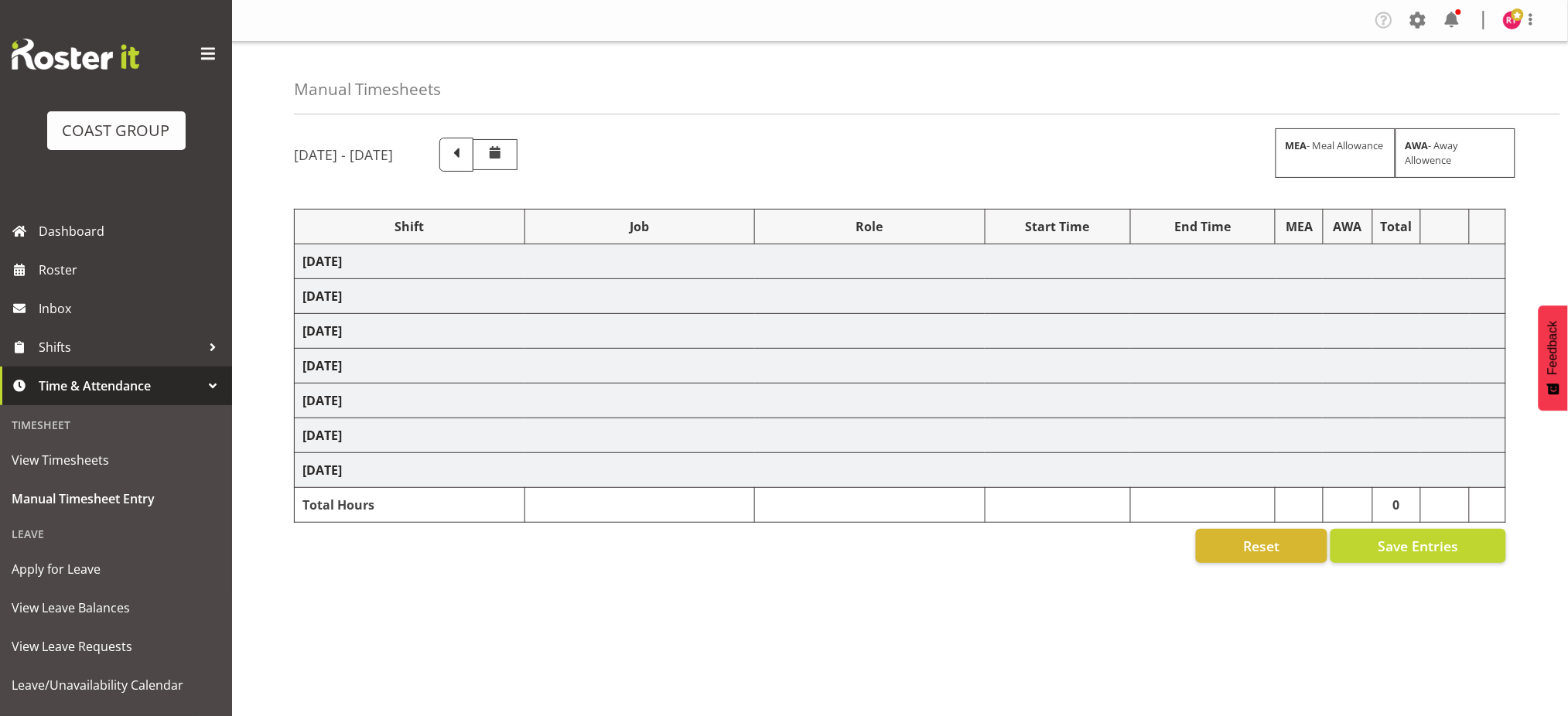
select select "80737"
select select "69"
select select "80741"
select select "69"
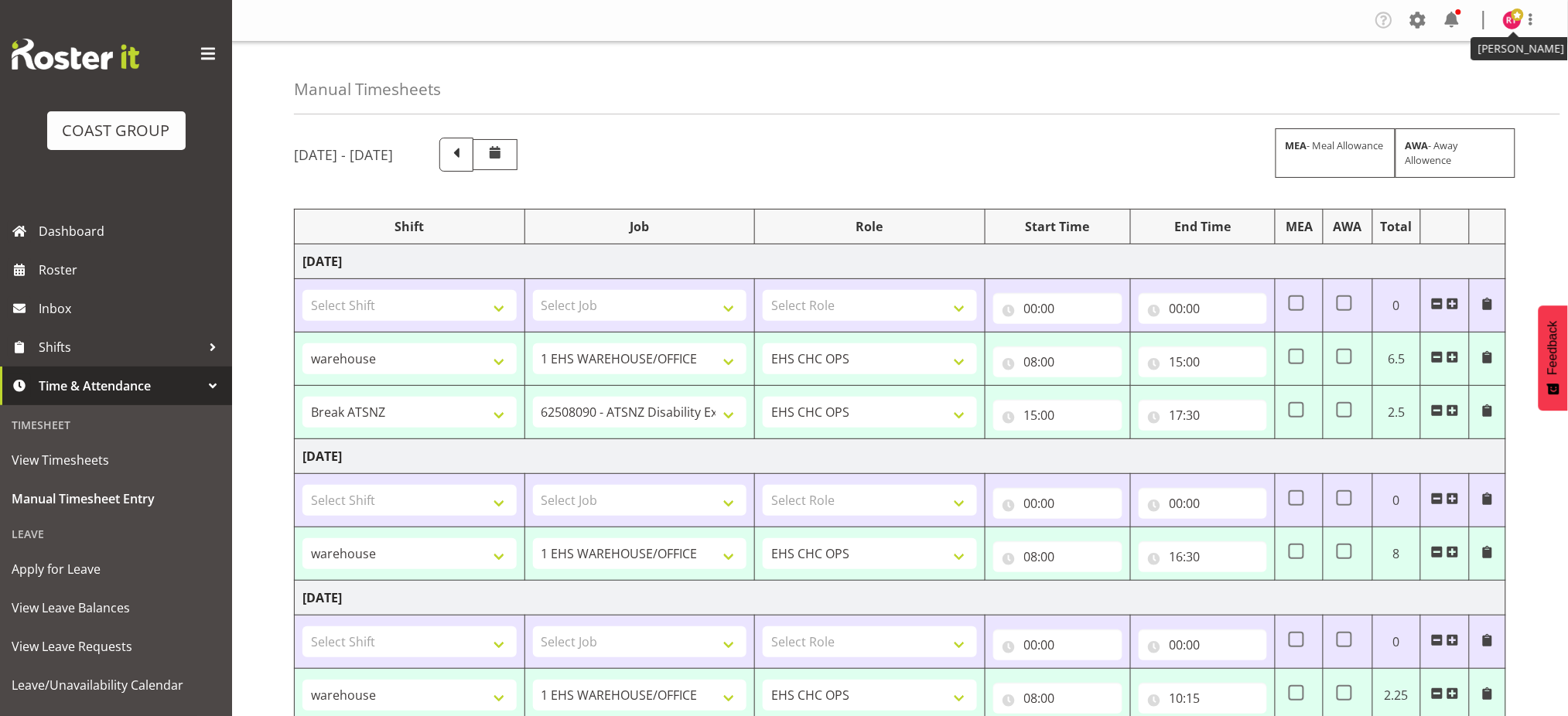
click at [1514, 20] on span at bounding box center [1517, 15] width 12 height 12
click at [1444, 85] on link "Log Out" at bounding box center [1465, 82] width 149 height 28
